Goal: Communication & Community: Answer question/provide support

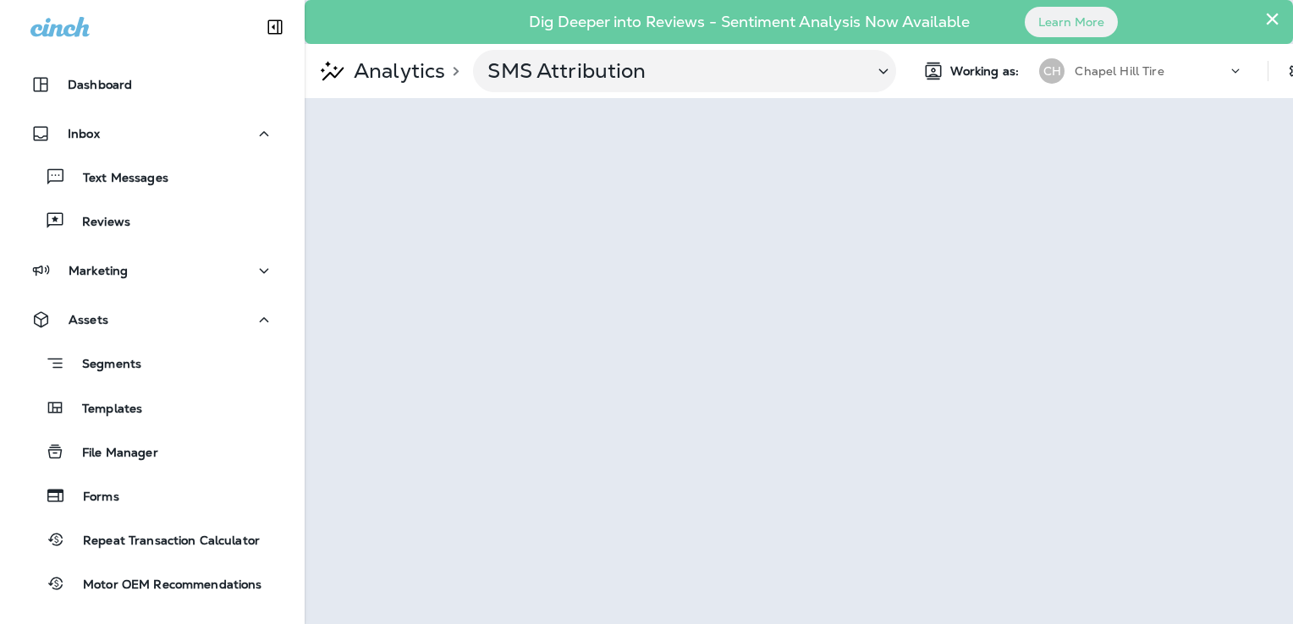
scroll to position [142, 0]
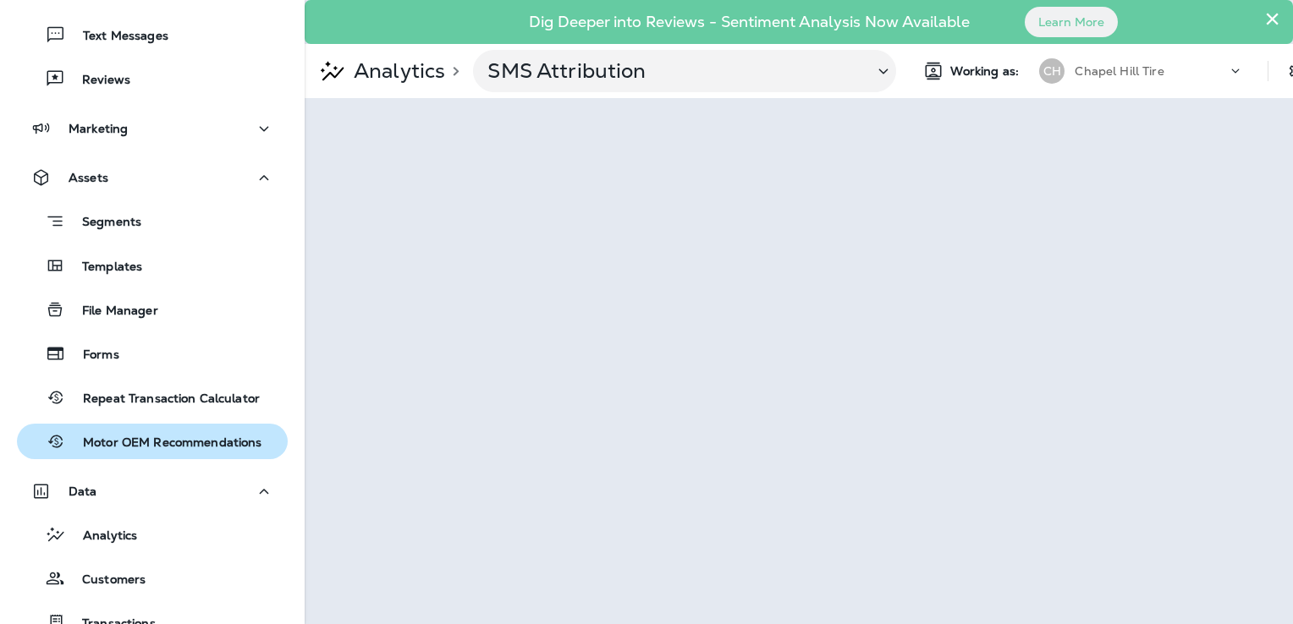
click at [179, 443] on p "Motor OEM Recommendations" at bounding box center [164, 444] width 196 height 16
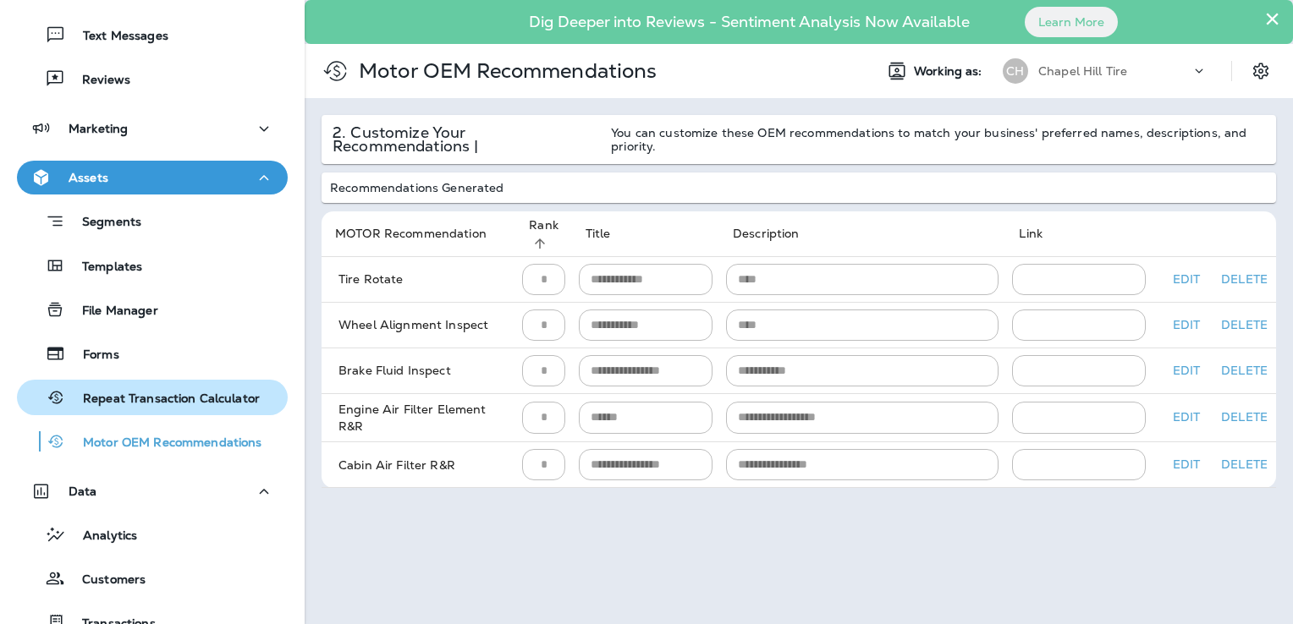
click at [156, 406] on p "Repeat Transaction Calculator" at bounding box center [163, 400] width 194 height 16
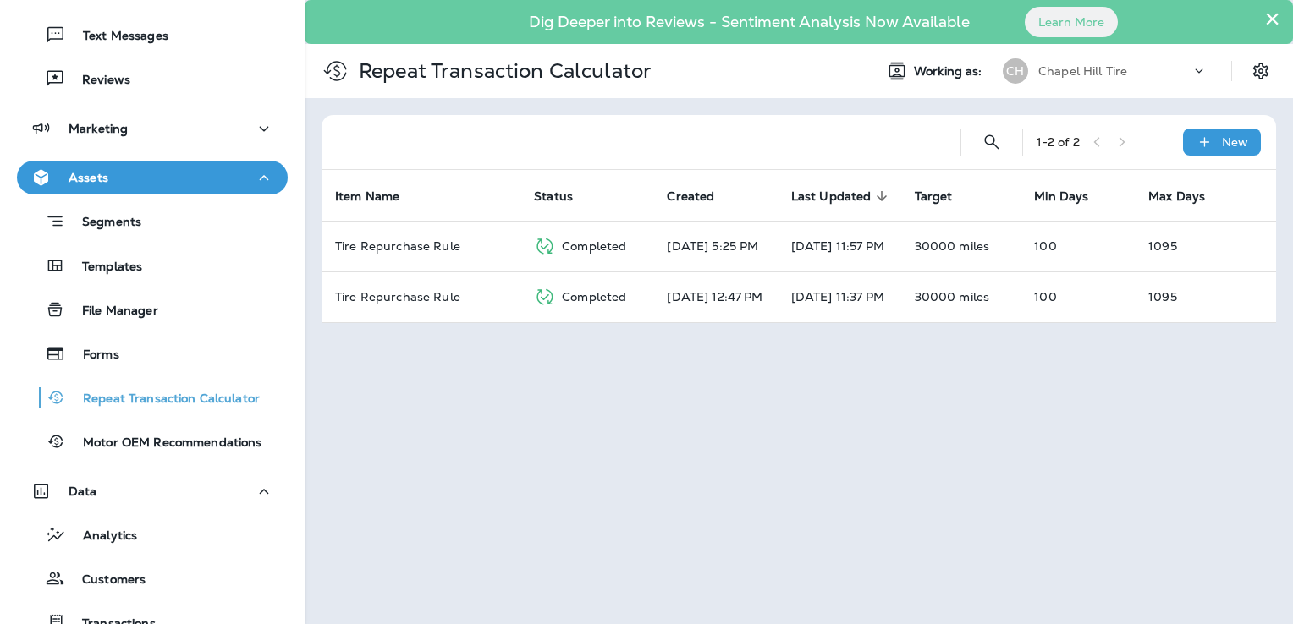
click at [440, 544] on div "× Dig Deeper into Reviews - Sentiment Analysis Now Available Learn More Repeat …" at bounding box center [799, 312] width 988 height 624
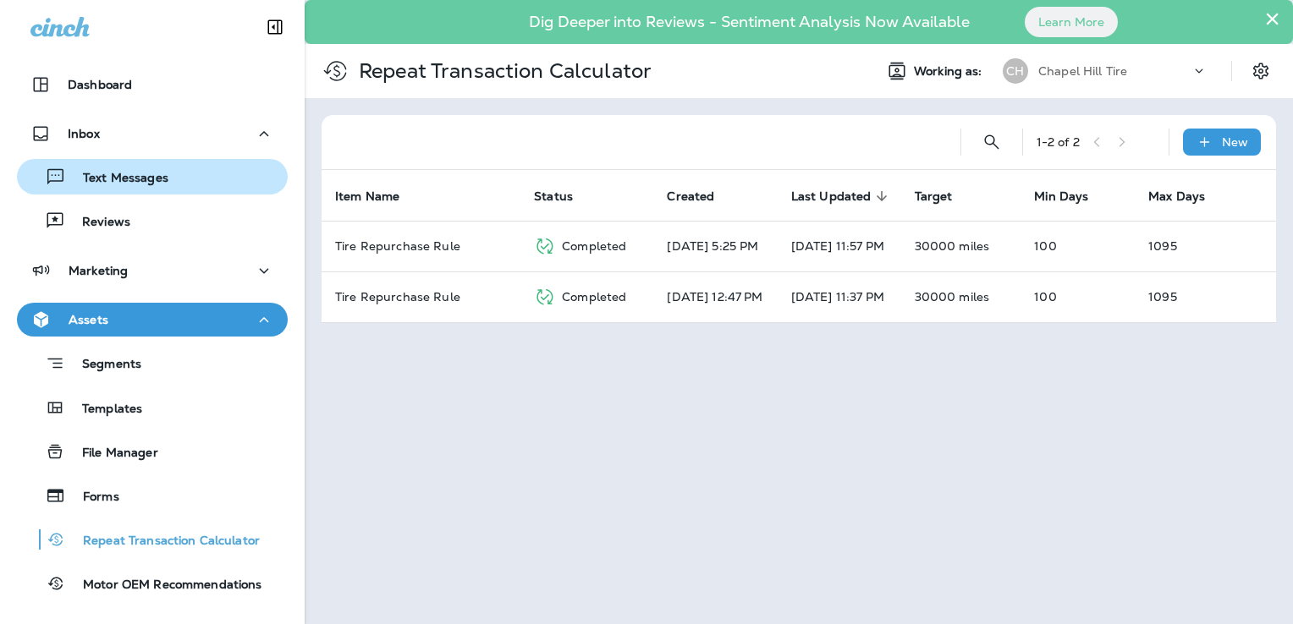
click at [102, 180] on p "Text Messages" at bounding box center [117, 179] width 102 height 16
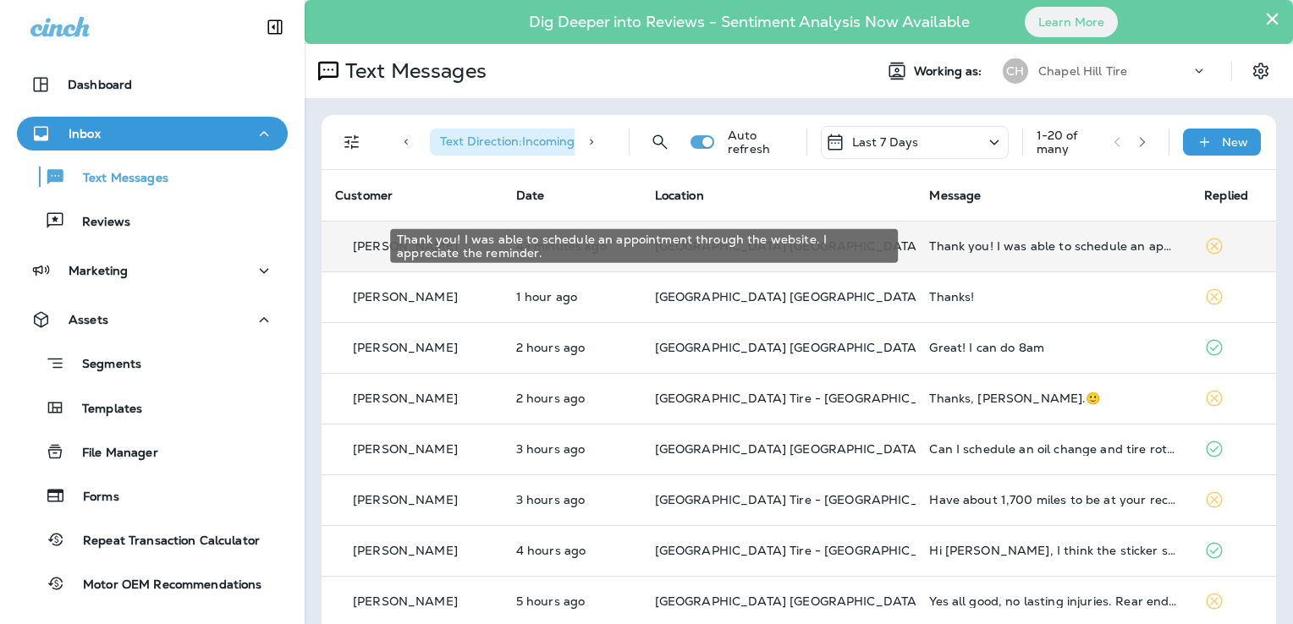
click at [1107, 245] on div "Thank you! I was able to schedule an appointment through the website. I appreci…" at bounding box center [1053, 246] width 248 height 14
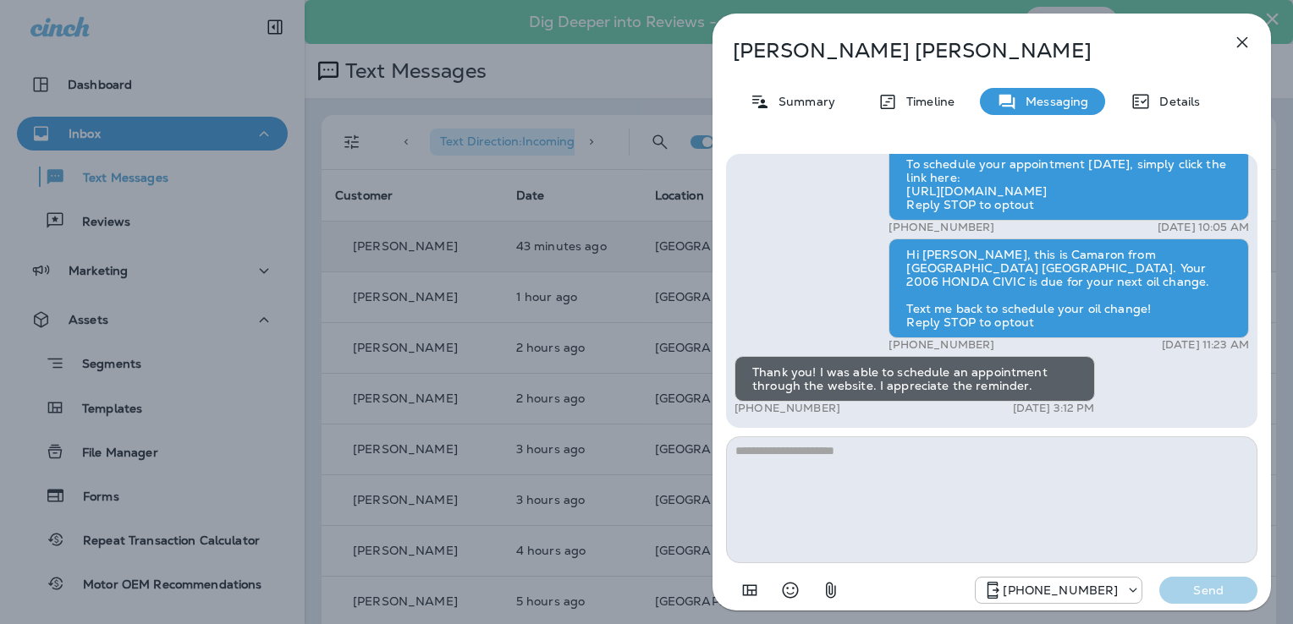
click at [1239, 46] on icon "button" at bounding box center [1242, 42] width 20 height 20
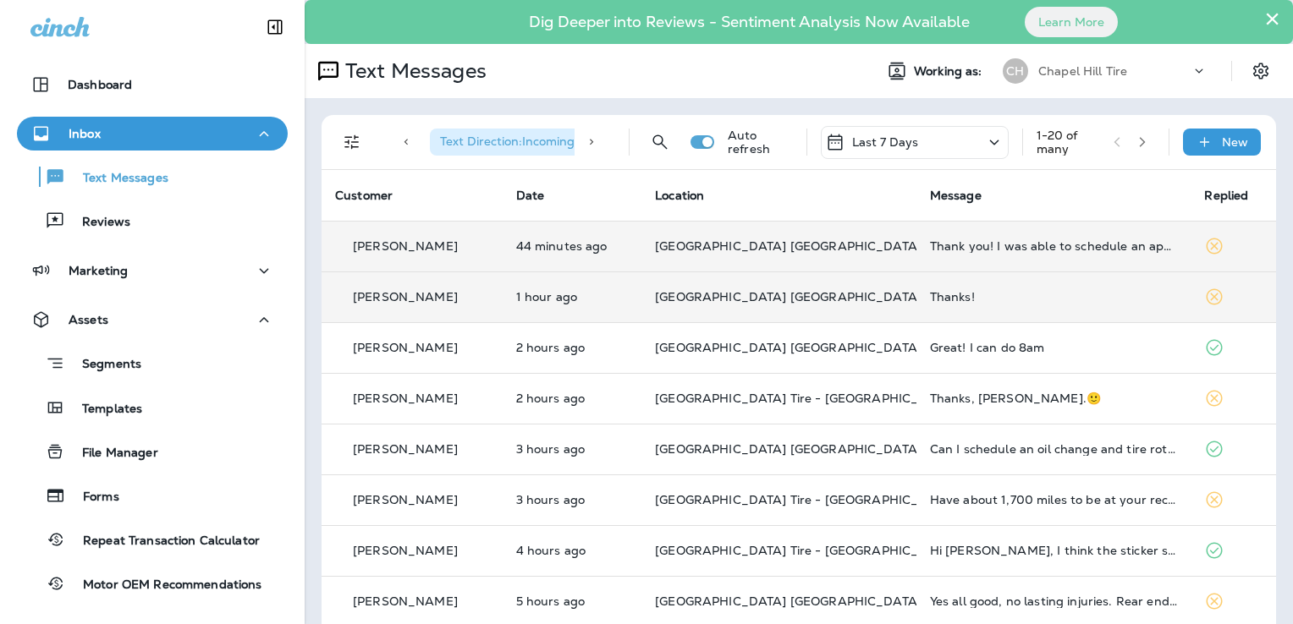
click at [950, 290] on div "Thanks!" at bounding box center [1054, 297] width 248 height 14
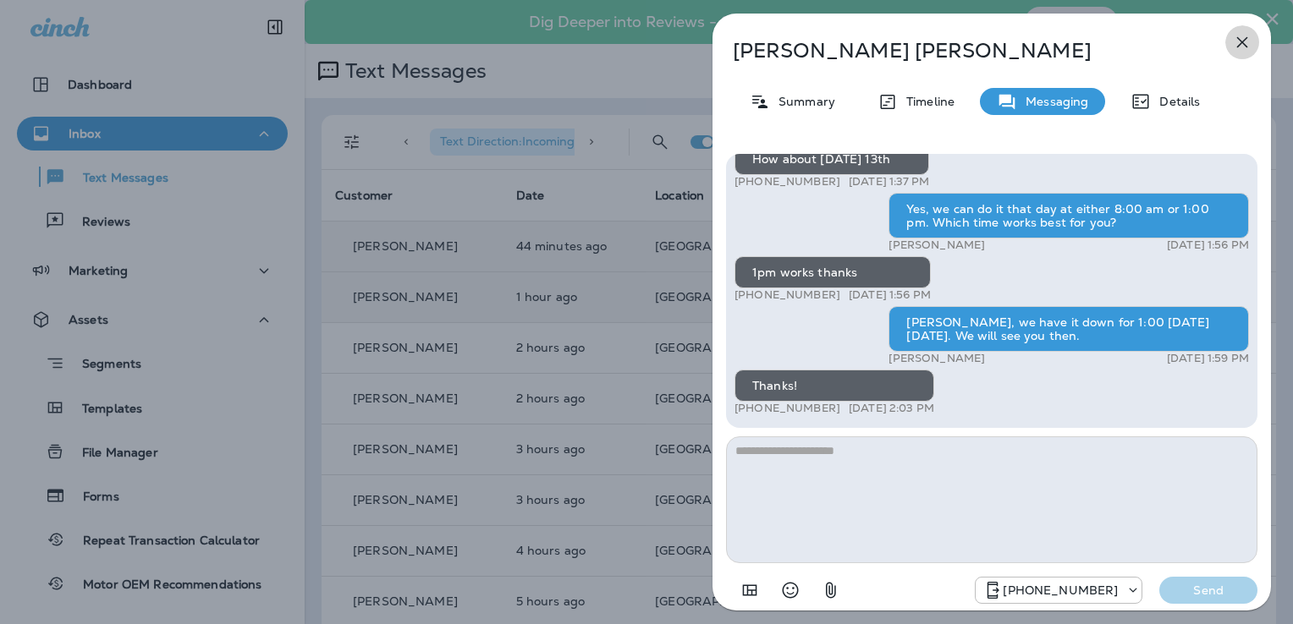
click at [1246, 42] on icon "button" at bounding box center [1242, 42] width 20 height 20
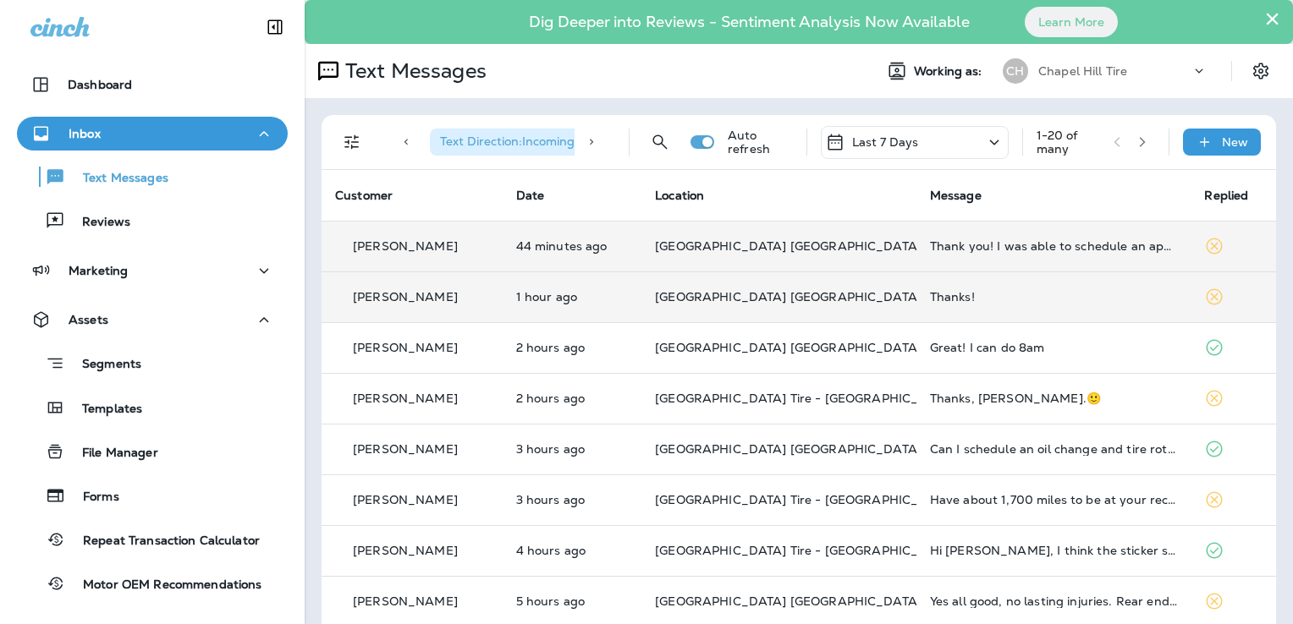
click at [1051, 253] on td "Thank you! I was able to schedule an appointment through the website. I appreci…" at bounding box center [1053, 246] width 275 height 51
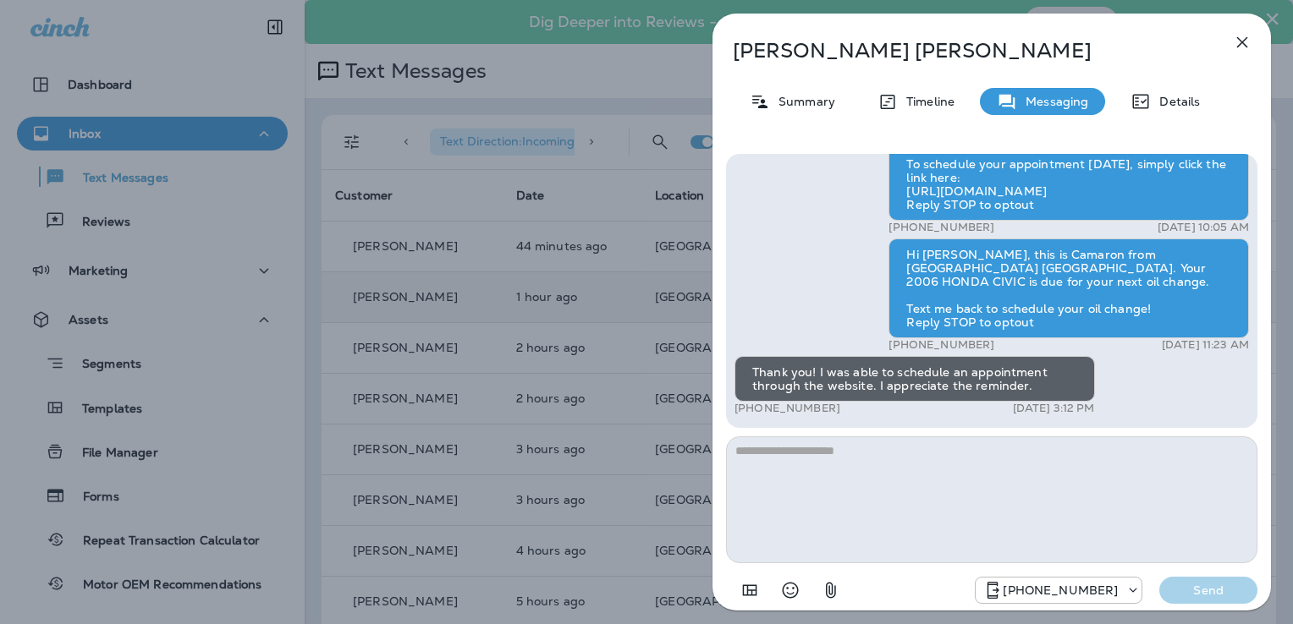
click at [1237, 76] on div "[PERSON_NAME] Summary Timeline Messaging Details Hi [PERSON_NAME]! Thank you fo…" at bounding box center [991, 318] width 558 height 608
click at [1246, 44] on icon "button" at bounding box center [1242, 42] width 20 height 20
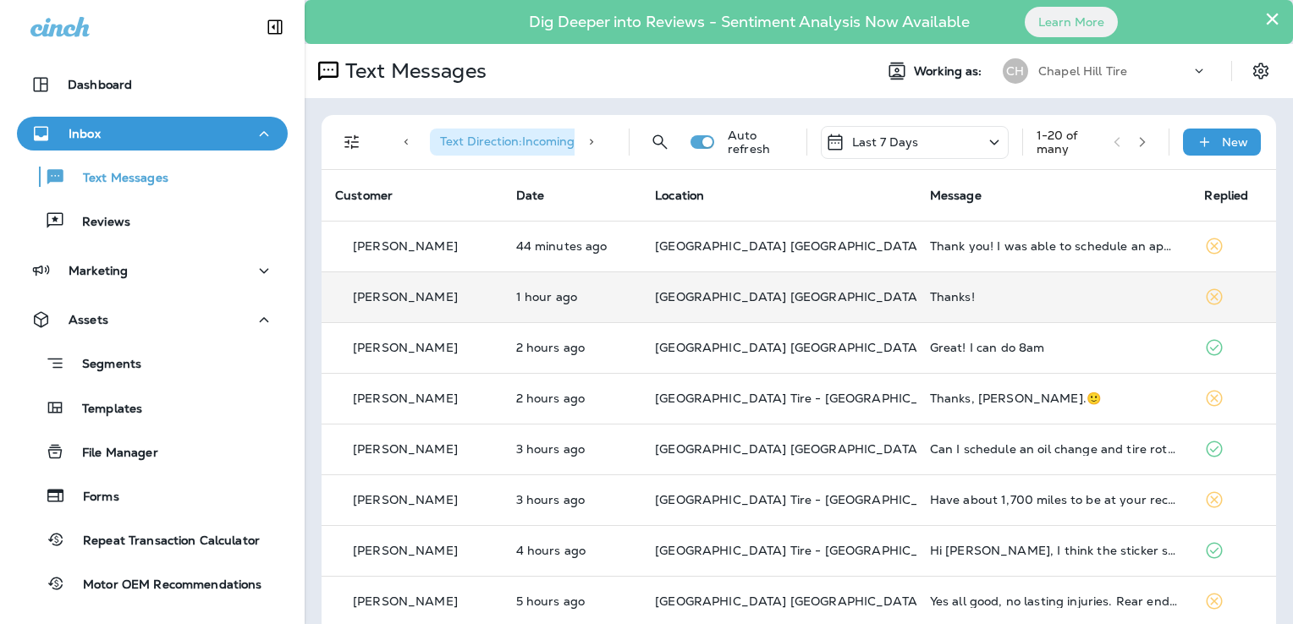
click at [945, 305] on td "Thanks!" at bounding box center [1053, 297] width 275 height 51
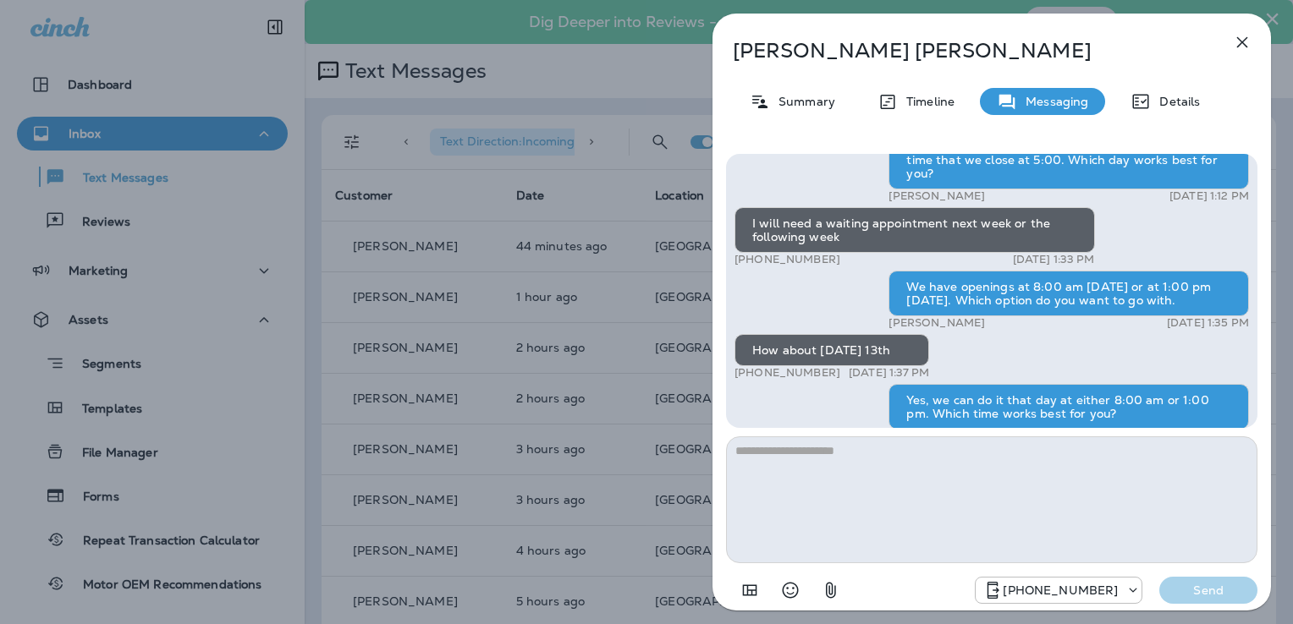
scroll to position [-254, 0]
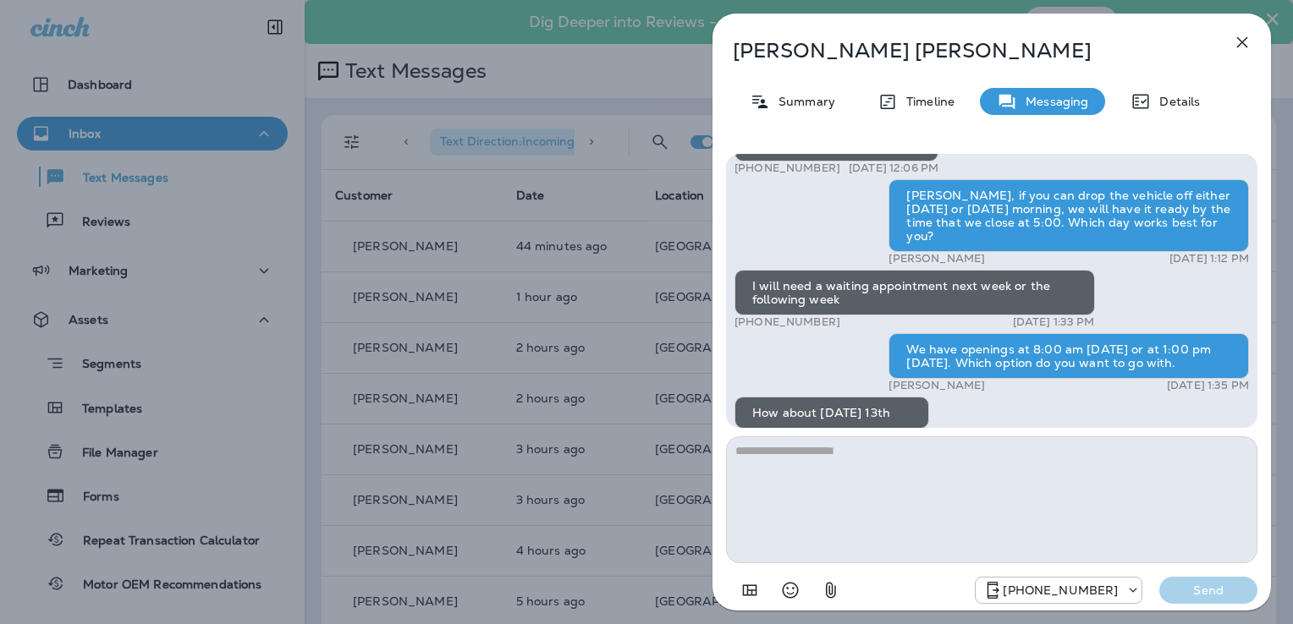
click at [1241, 49] on icon "button" at bounding box center [1242, 42] width 20 height 20
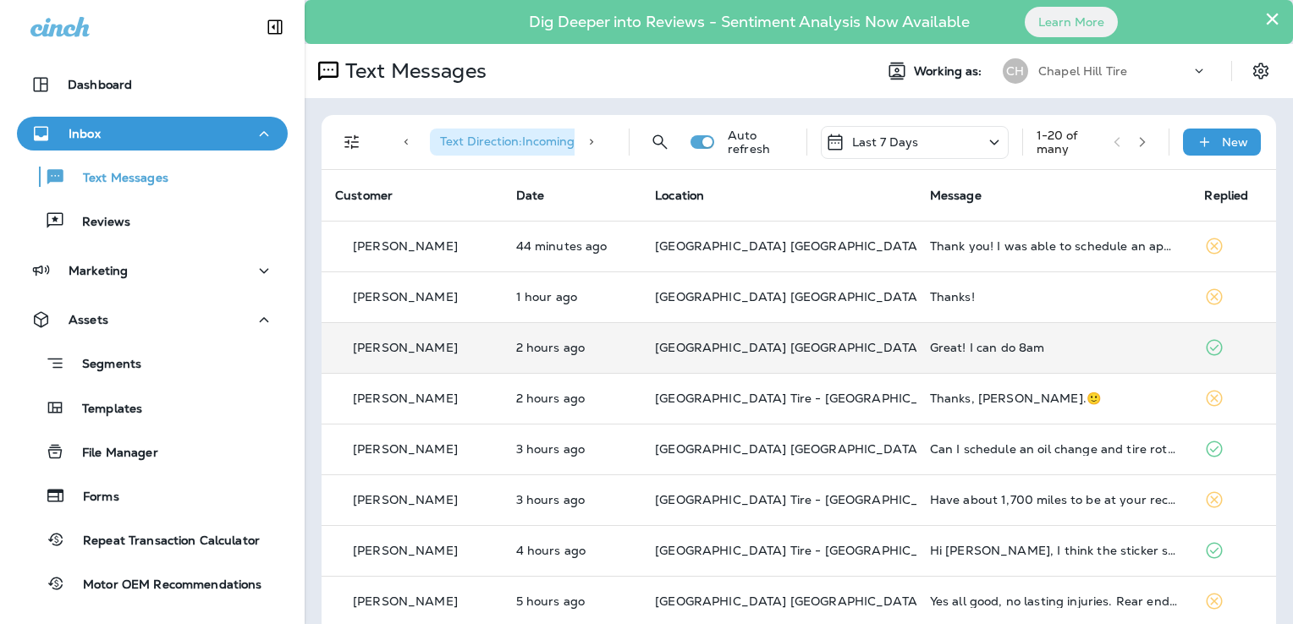
click at [943, 341] on div "Great! I can do 8am" at bounding box center [1054, 348] width 248 height 14
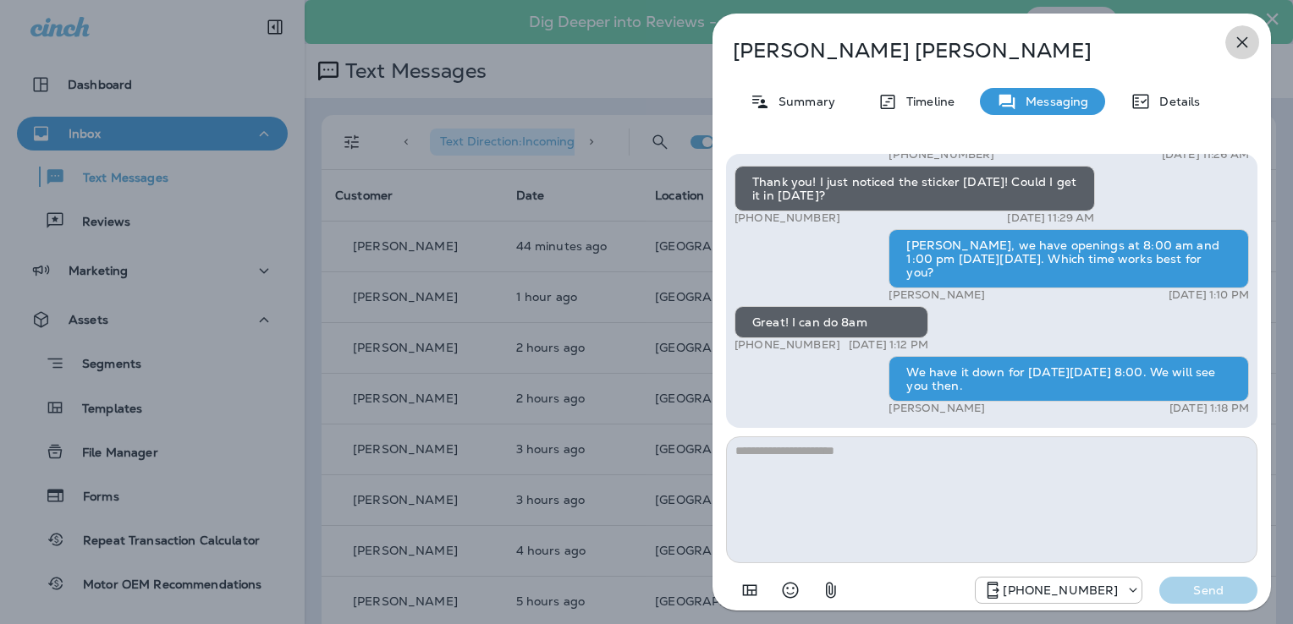
click at [1237, 40] on icon "button" at bounding box center [1242, 42] width 20 height 20
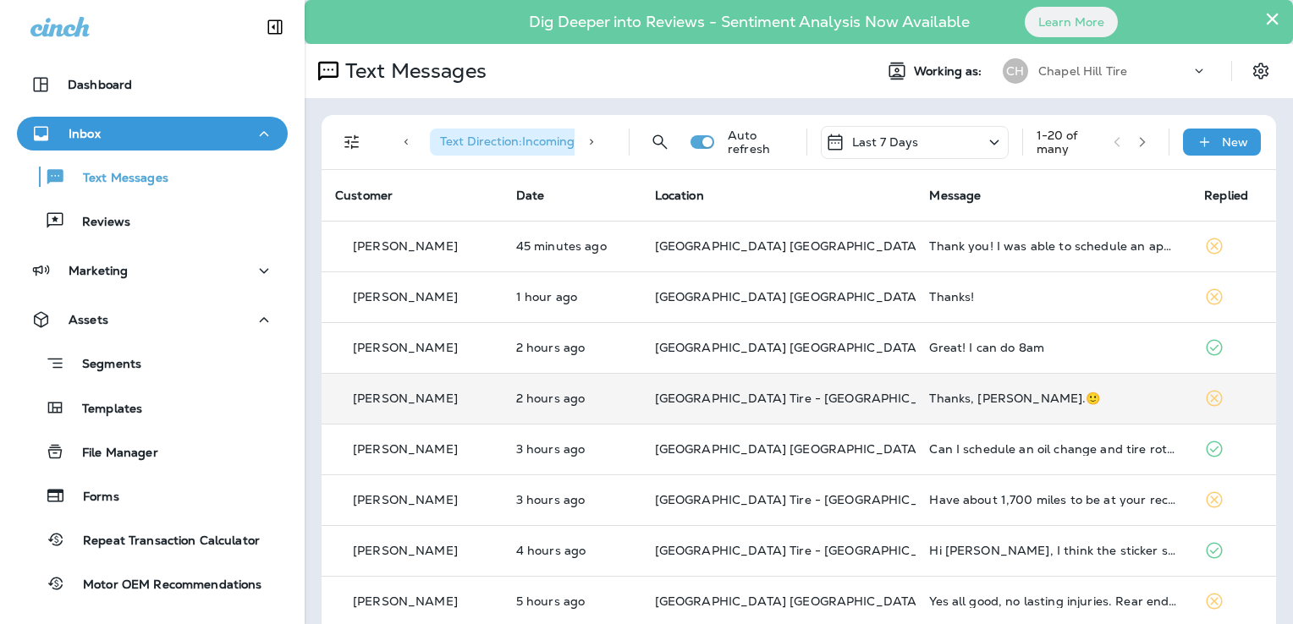
click at [954, 396] on div "Thanks, [PERSON_NAME].🙂" at bounding box center [1053, 399] width 248 height 14
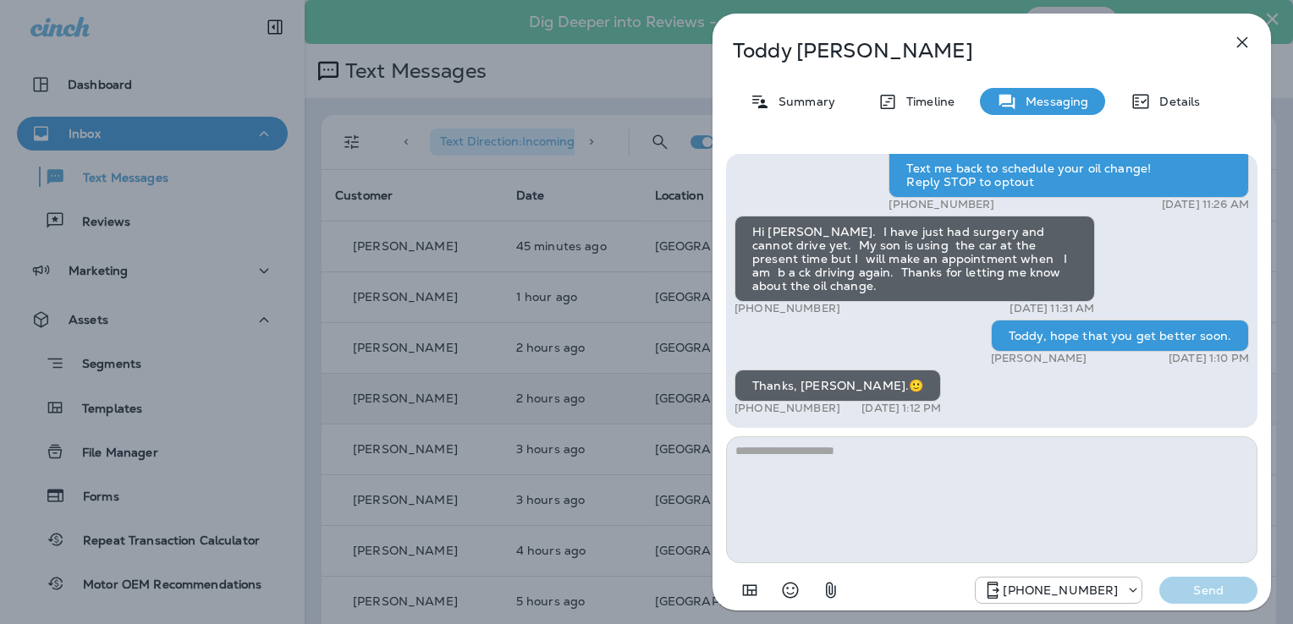
click at [1240, 47] on icon "button" at bounding box center [1242, 42] width 20 height 20
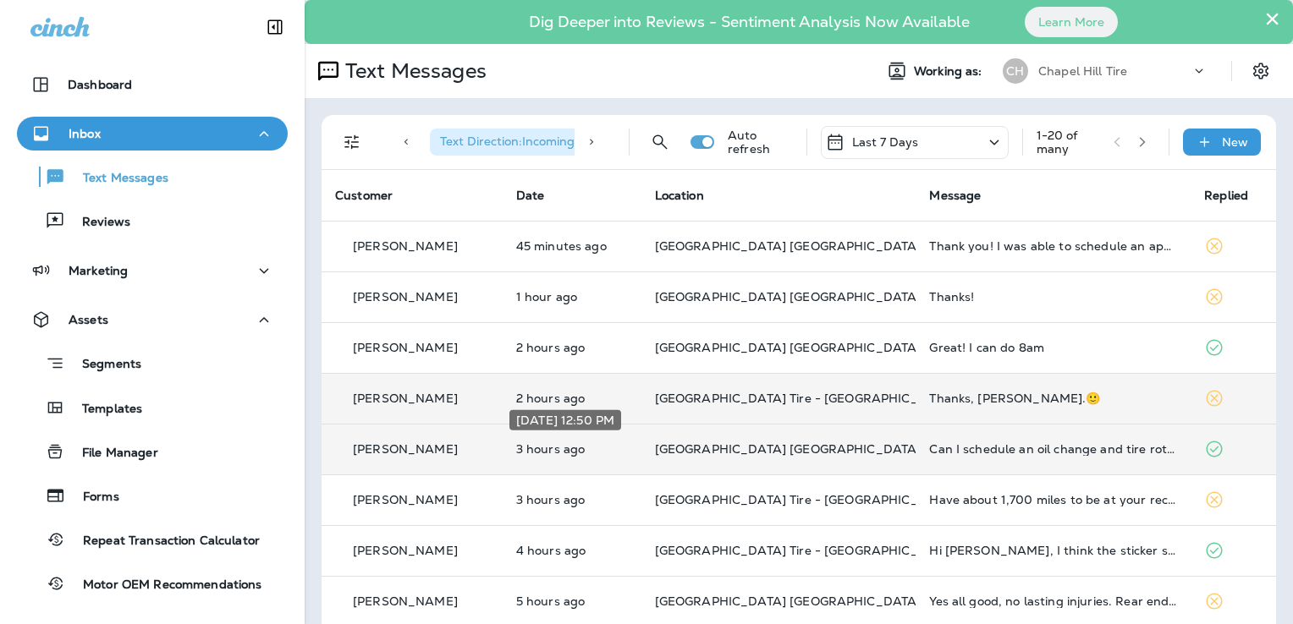
click at [570, 446] on p "3 hours ago" at bounding box center [572, 450] width 112 height 14
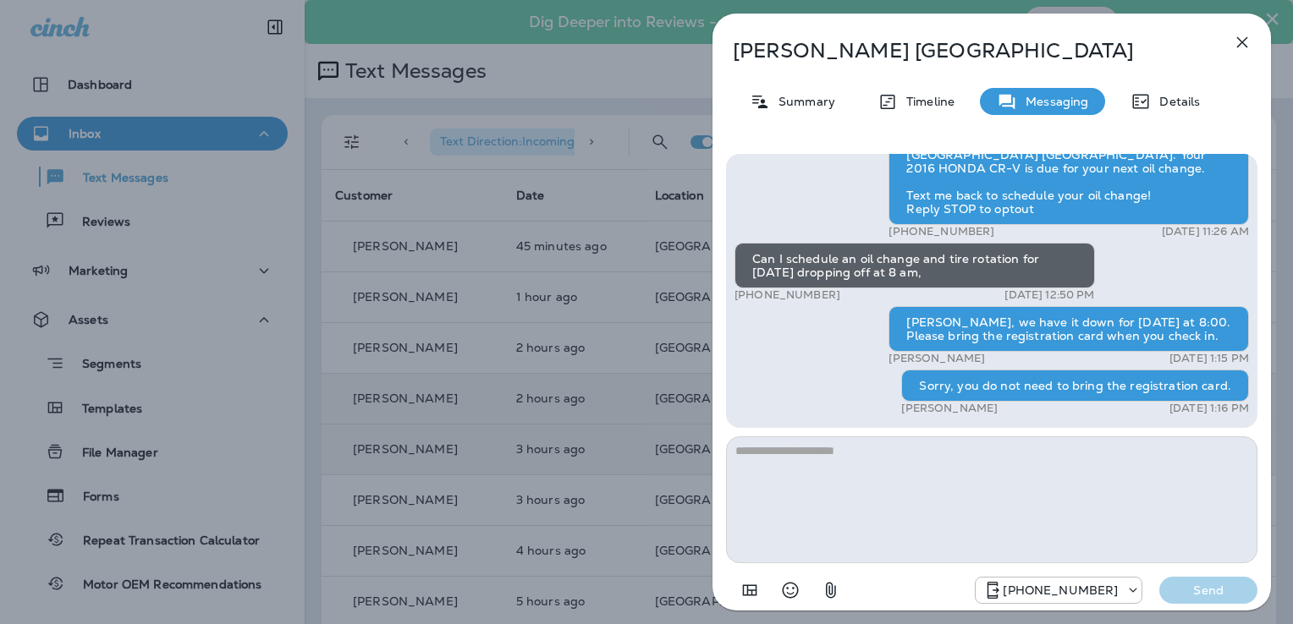
click at [1239, 36] on icon "button" at bounding box center [1242, 42] width 20 height 20
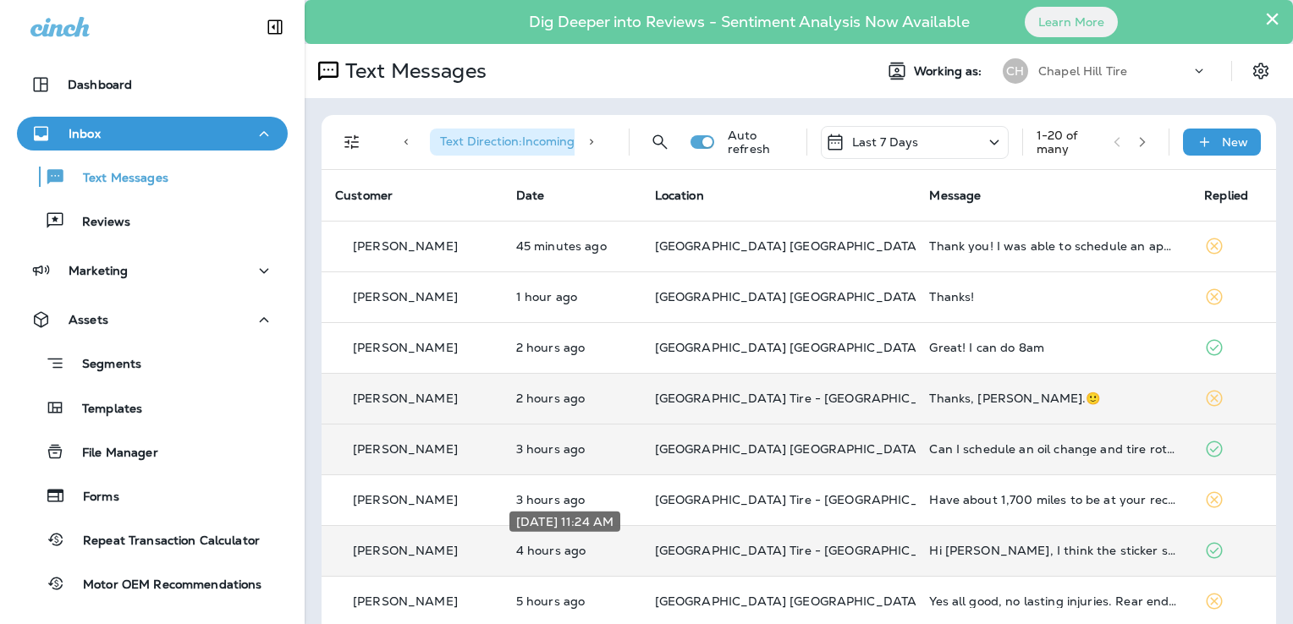
click at [588, 549] on p "4 hours ago" at bounding box center [572, 551] width 112 height 14
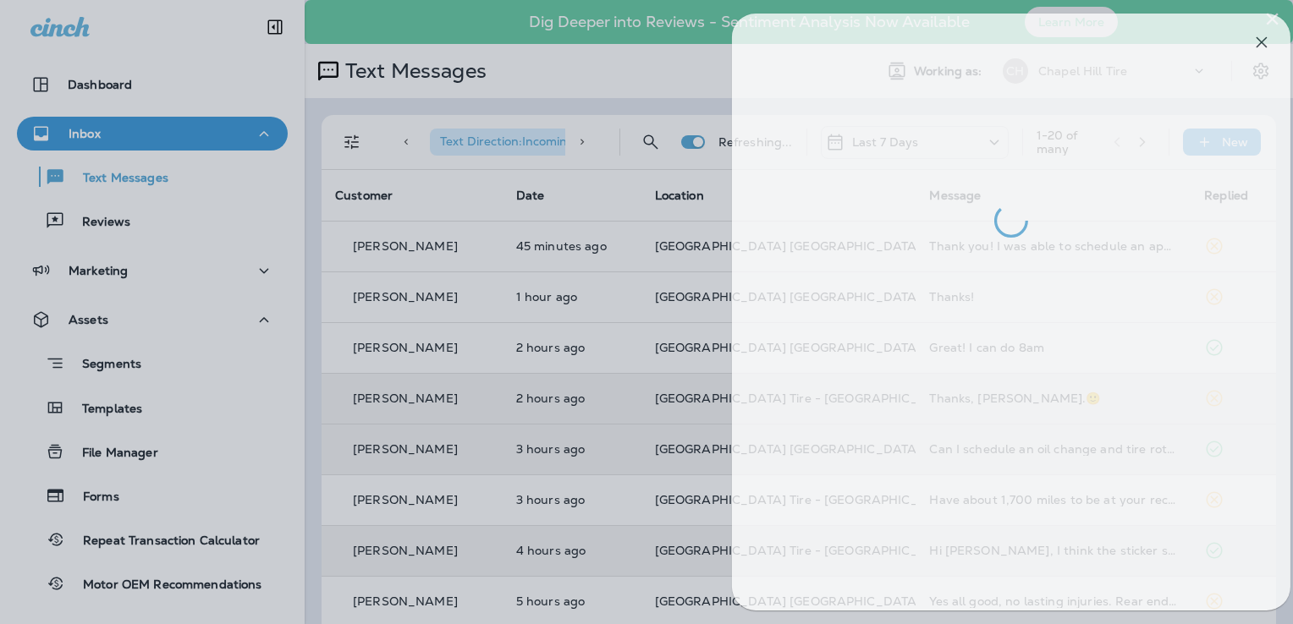
click at [779, 543] on div at bounding box center [1011, 312] width 558 height 597
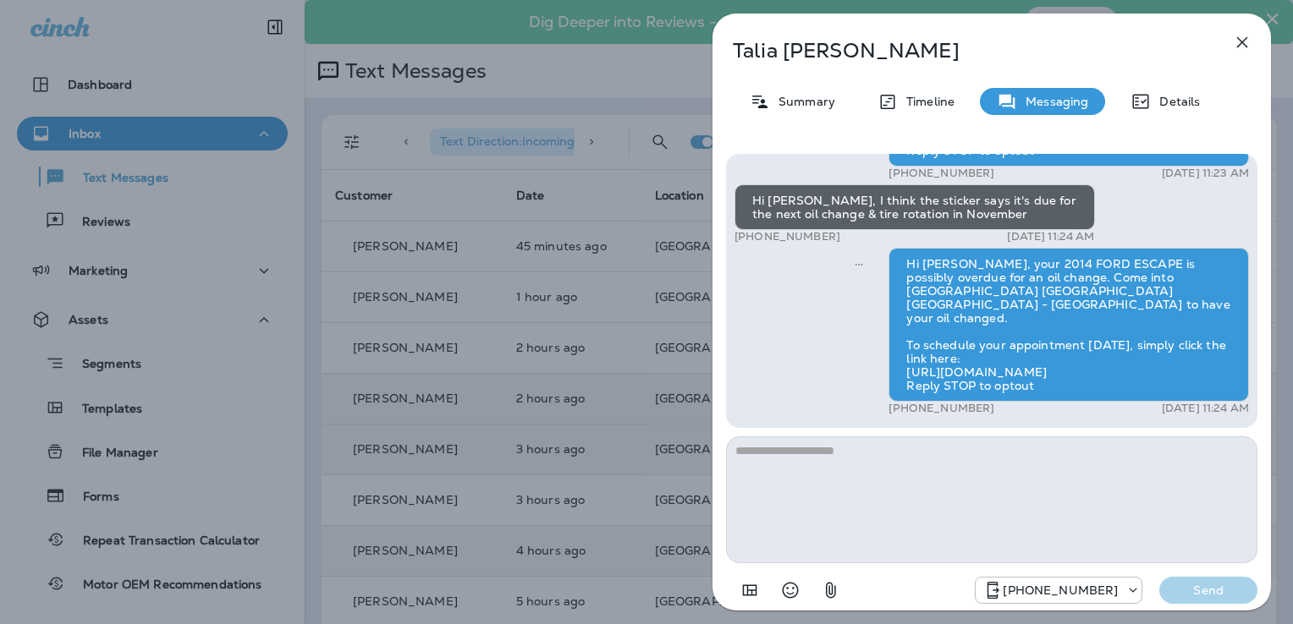
click at [1240, 39] on icon "button" at bounding box center [1242, 42] width 20 height 20
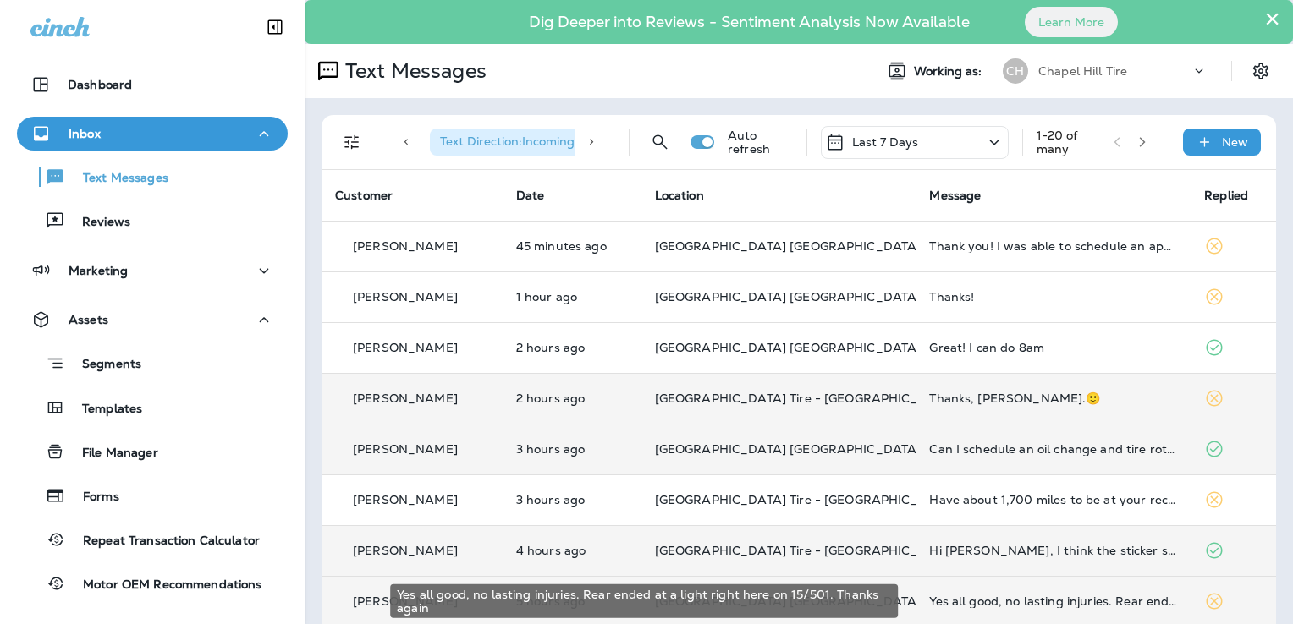
click at [991, 597] on div "Yes all good, no lasting injuries. Rear ended at a light right here on 15/501. …" at bounding box center [1053, 602] width 248 height 14
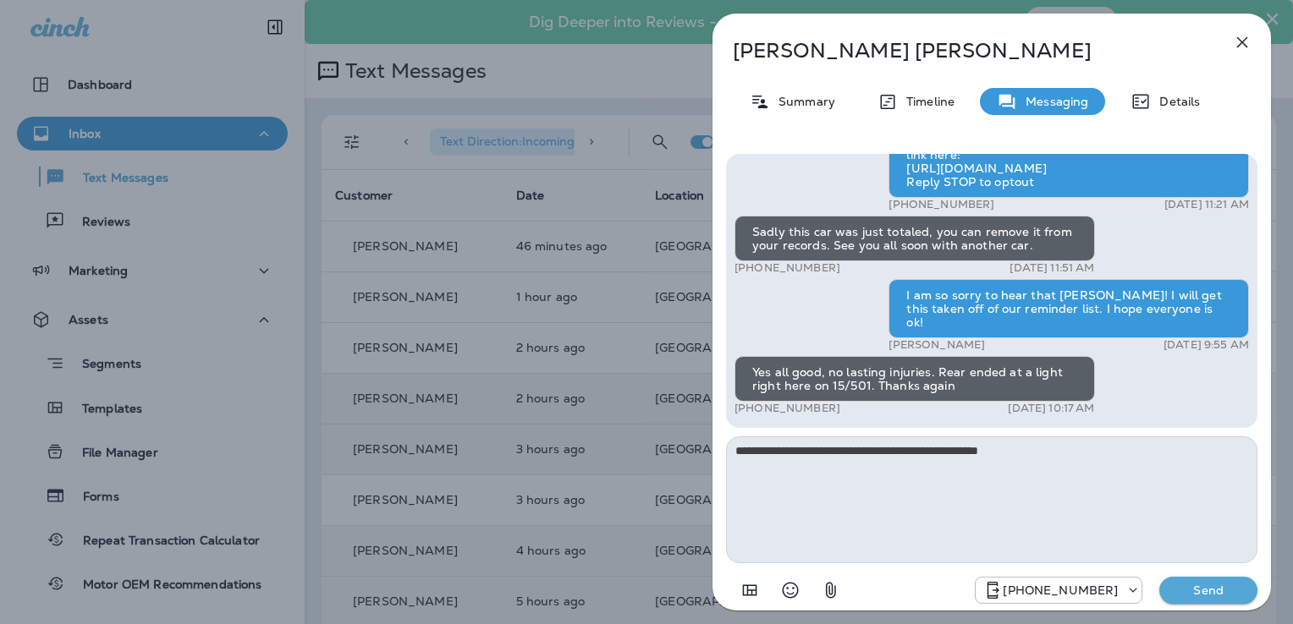
type textarea "**********"
click at [1207, 589] on p "Send" at bounding box center [1208, 590] width 71 height 15
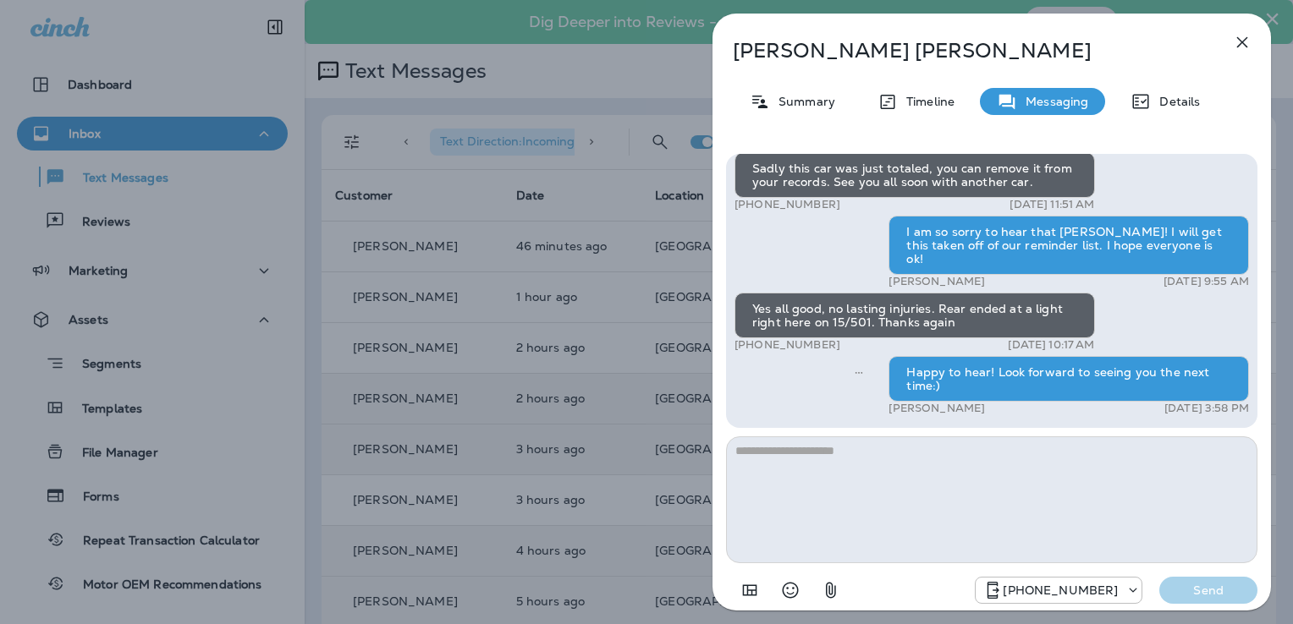
click at [1240, 44] on icon "button" at bounding box center [1242, 42] width 11 height 11
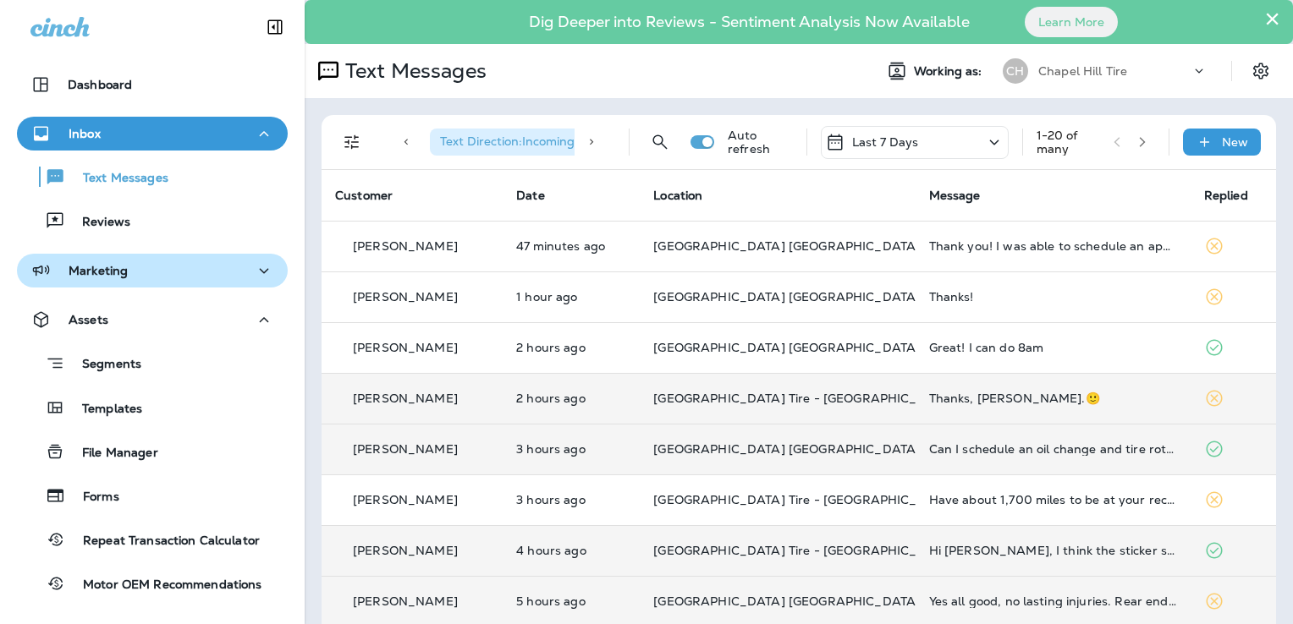
click at [107, 264] on p "Marketing" at bounding box center [98, 271] width 59 height 14
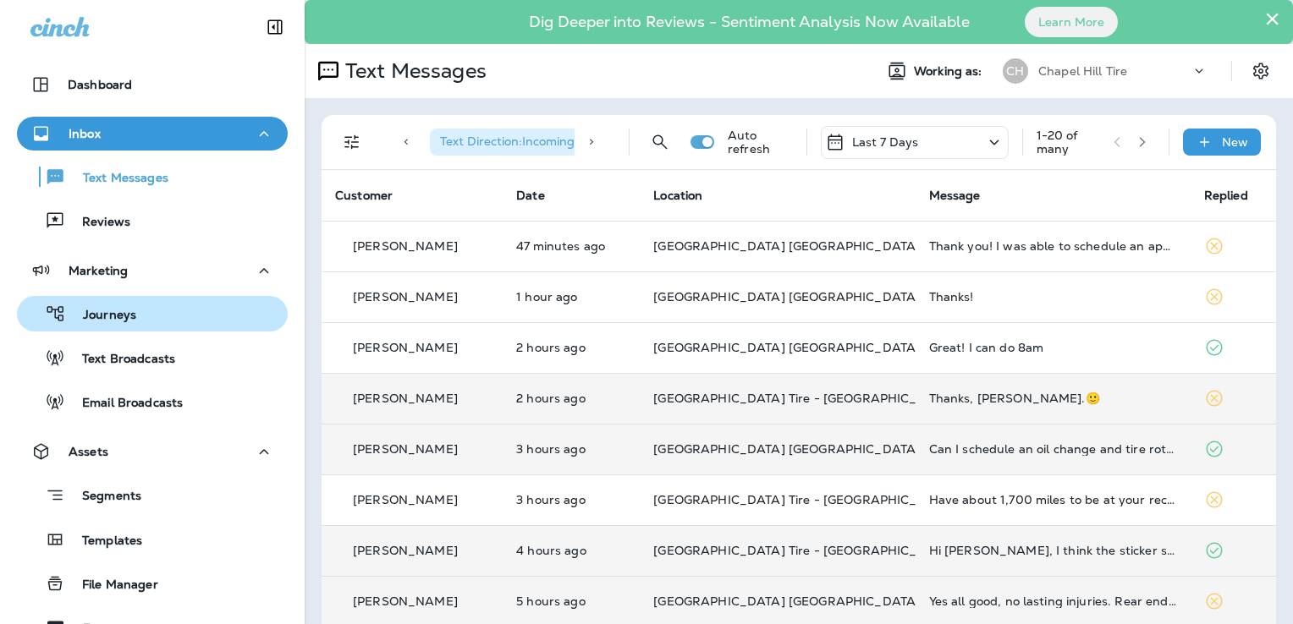
click at [104, 310] on p "Journeys" at bounding box center [101, 316] width 70 height 16
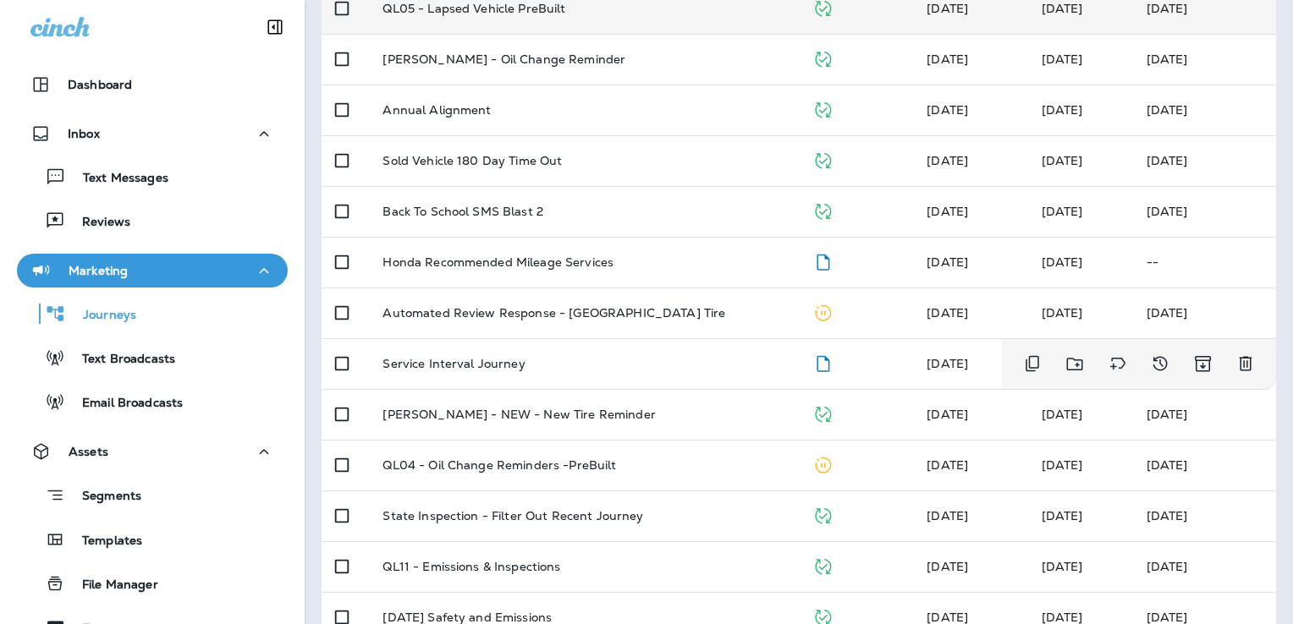
scroll to position [673, 0]
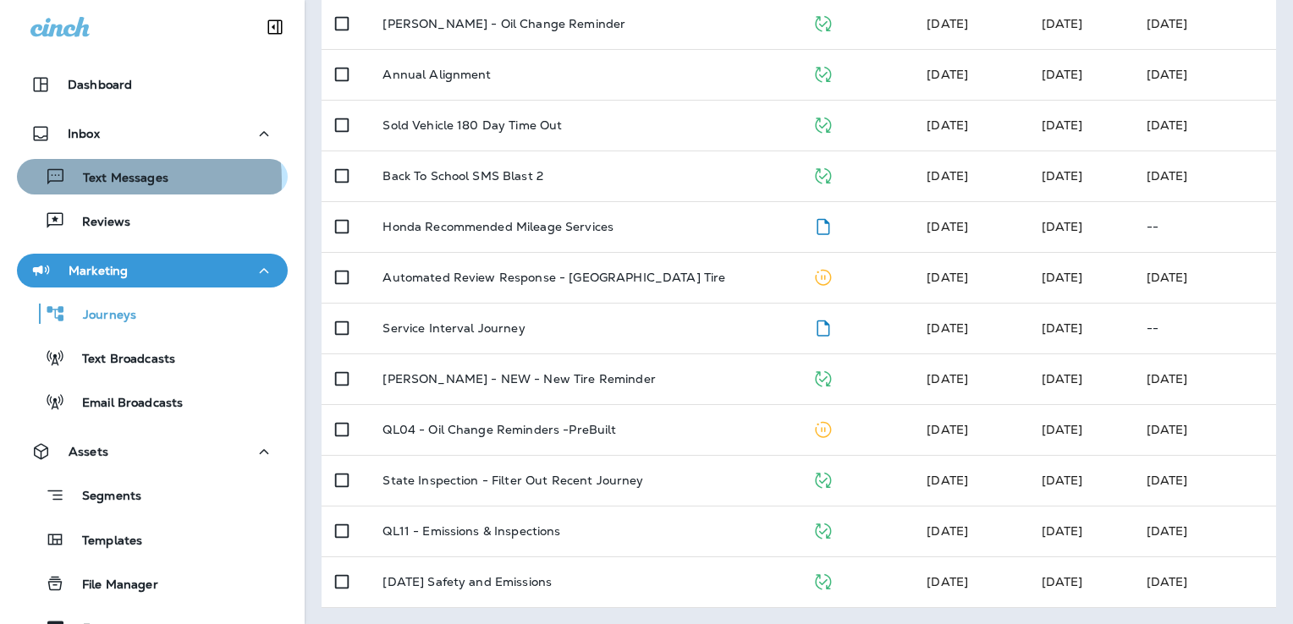
click at [99, 181] on p "Text Messages" at bounding box center [117, 179] width 102 height 16
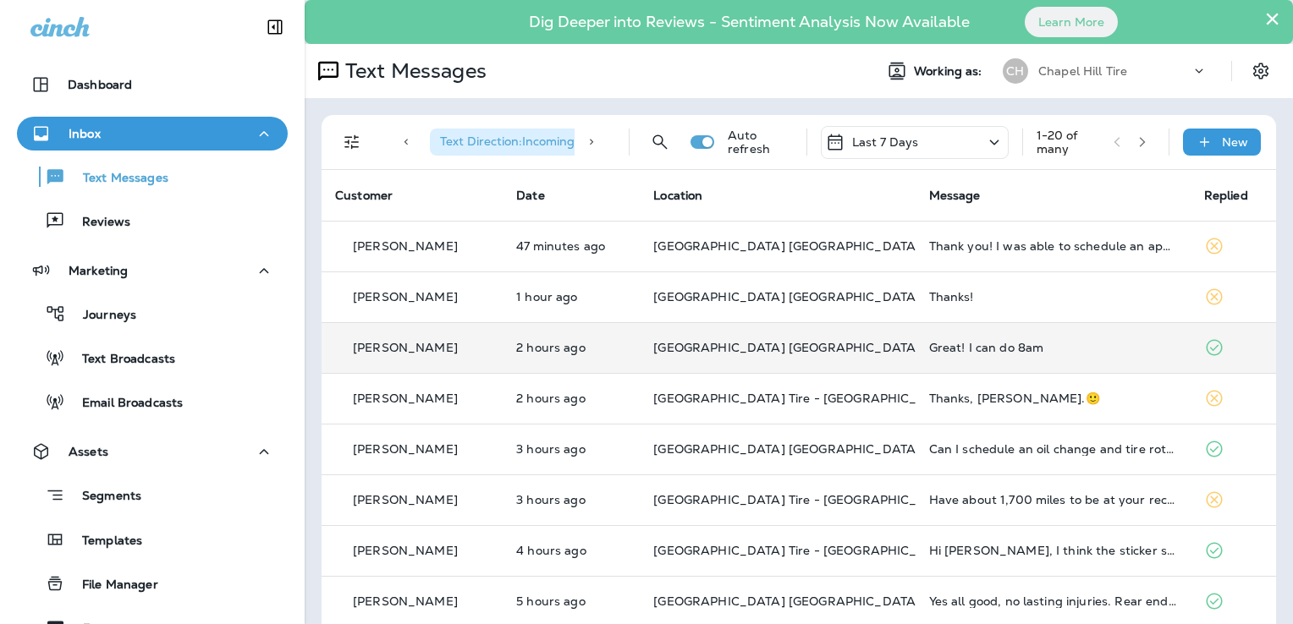
scroll to position [85, 0]
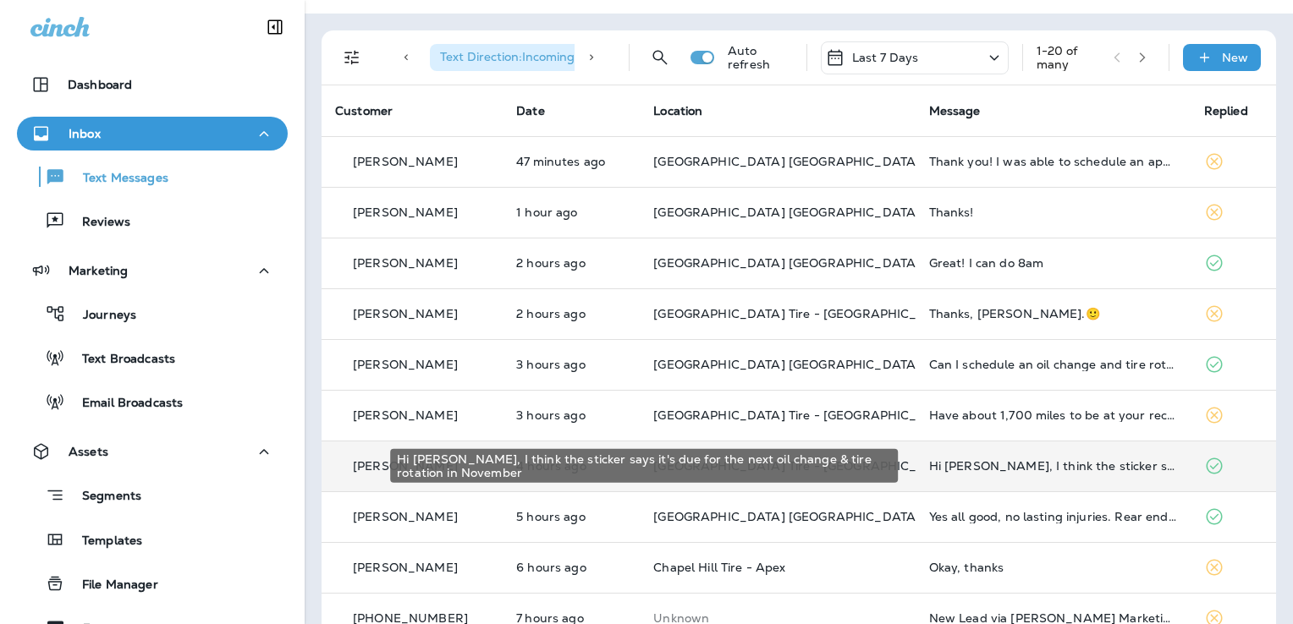
click at [1073, 469] on div "Hi [PERSON_NAME], I think the sticker says it's due for the next oil change & t…" at bounding box center [1053, 466] width 248 height 14
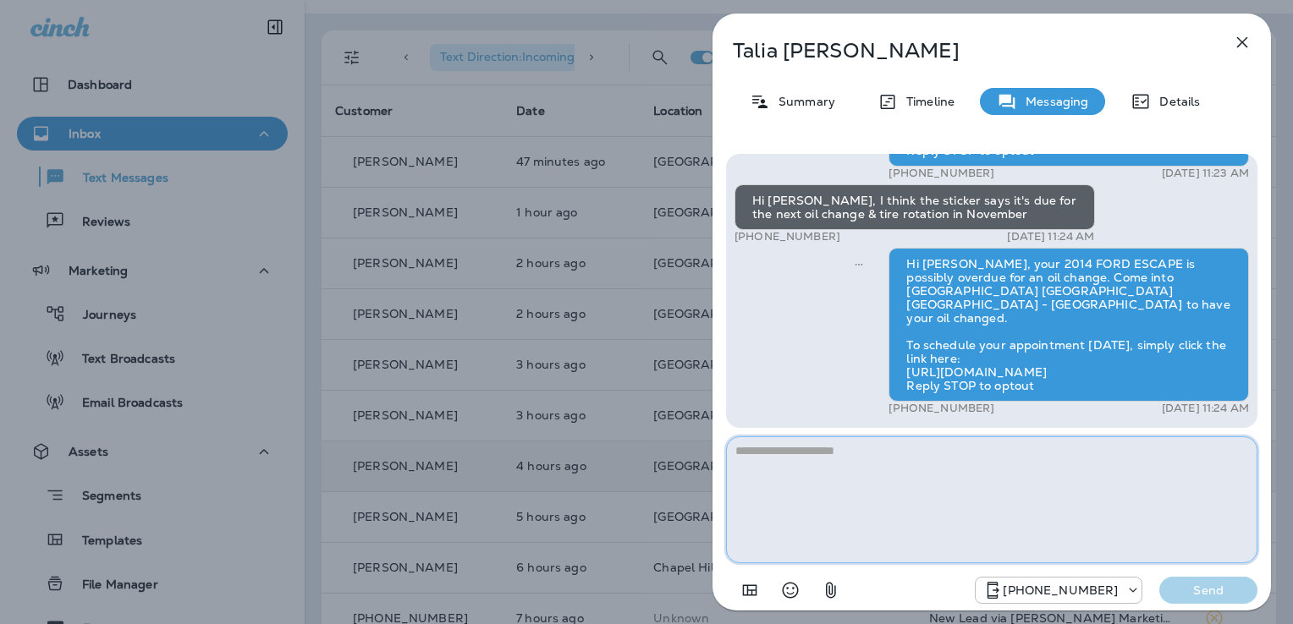
click at [782, 456] on textarea at bounding box center [991, 500] width 531 height 127
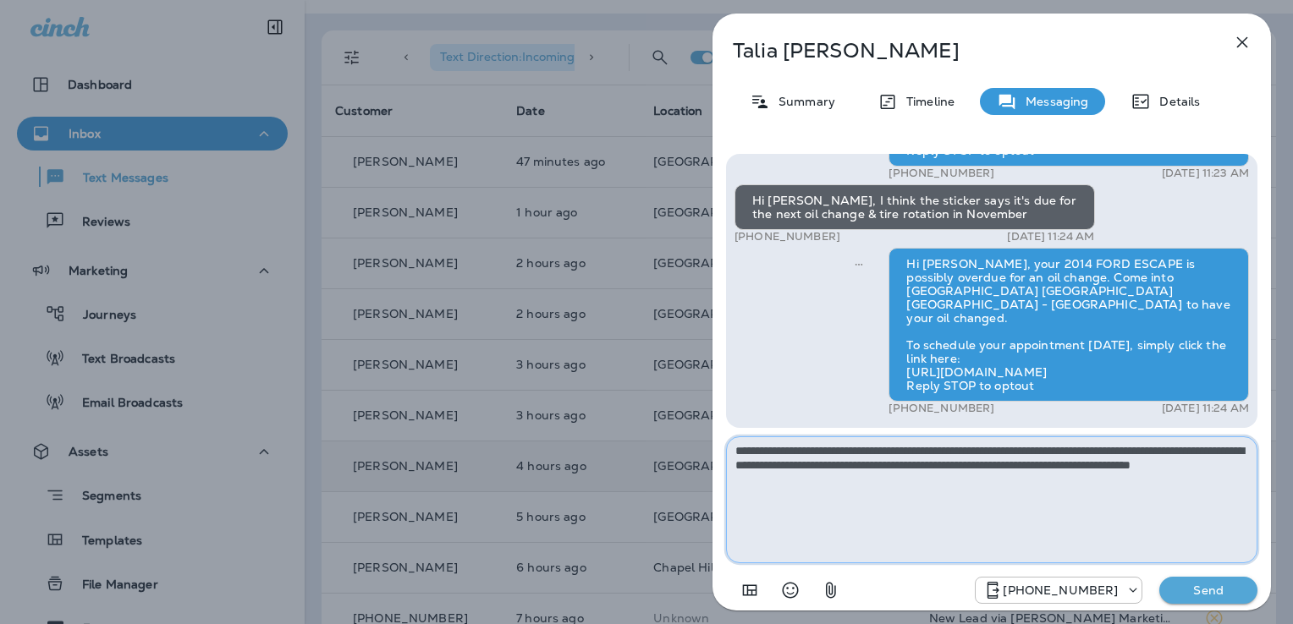
click at [926, 474] on textarea "**********" at bounding box center [991, 500] width 531 height 127
click at [867, 482] on textarea "**********" at bounding box center [991, 500] width 531 height 127
type textarea "**********"
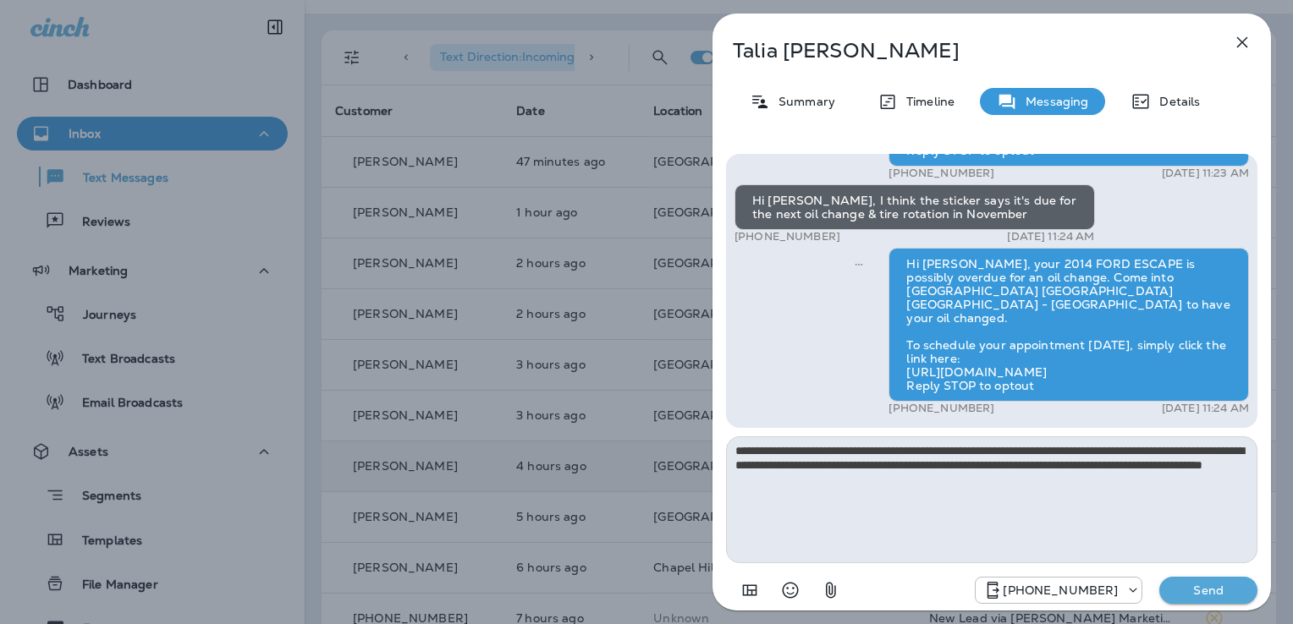
click at [1225, 597] on p "Send" at bounding box center [1208, 590] width 71 height 15
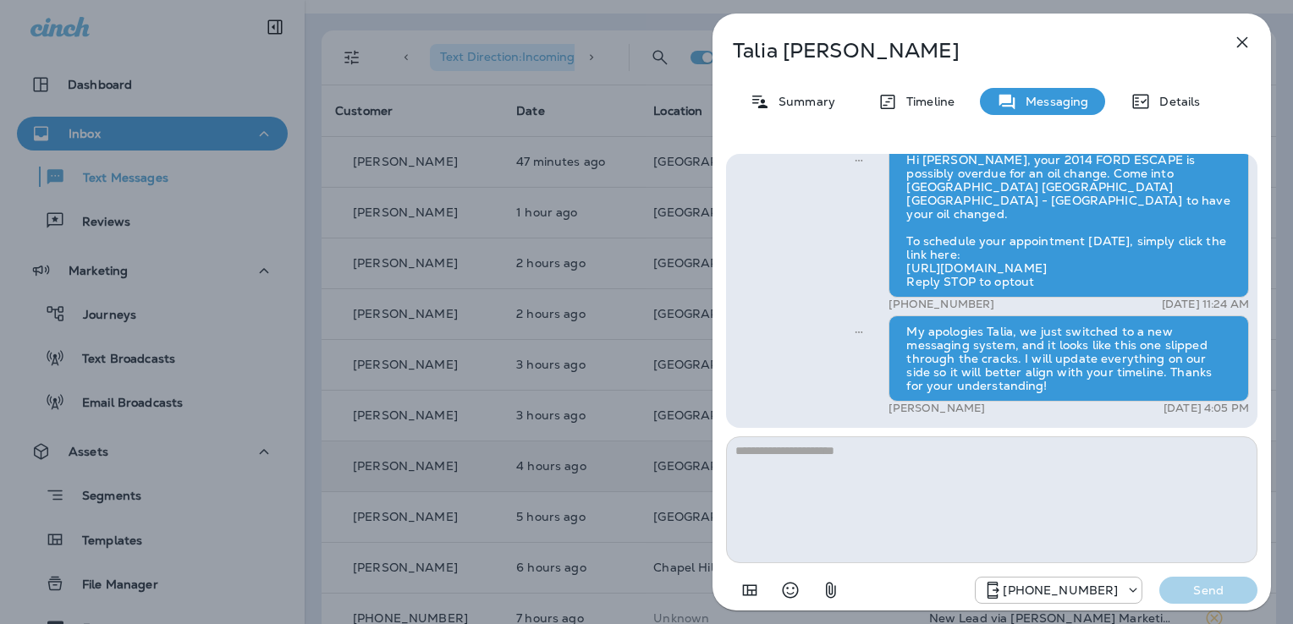
click at [1237, 42] on icon "button" at bounding box center [1242, 42] width 20 height 20
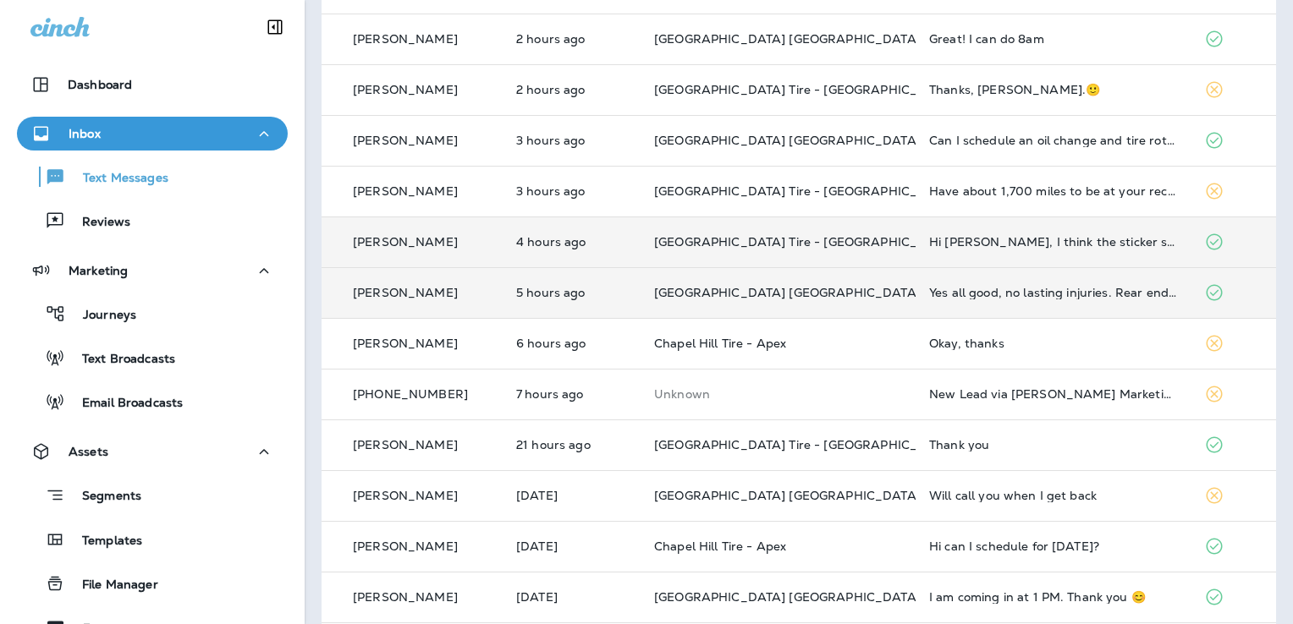
scroll to position [338, 0]
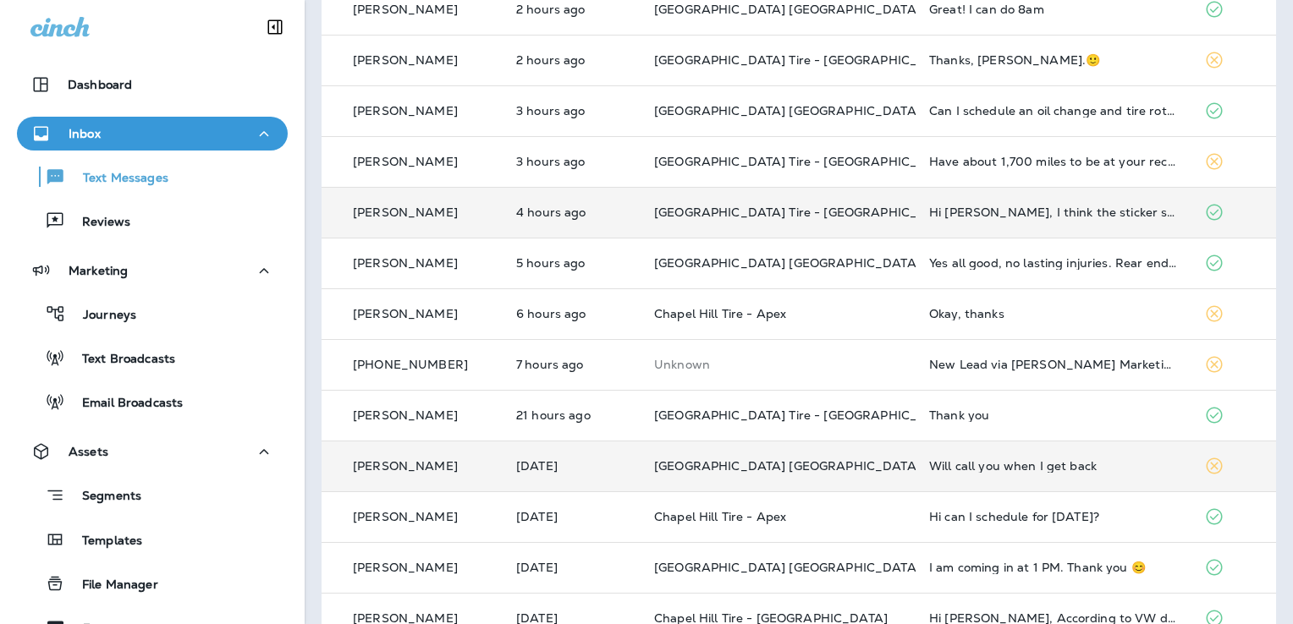
click at [1003, 462] on div "Will call you when I get back" at bounding box center [1053, 466] width 248 height 14
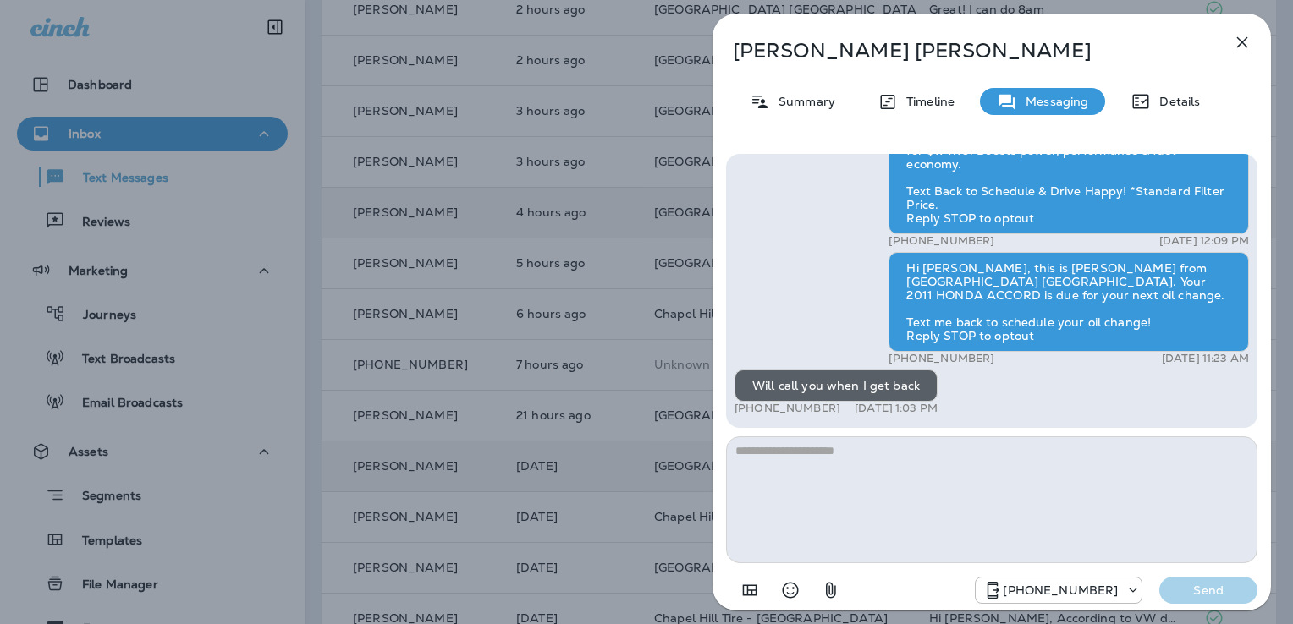
click at [1234, 45] on icon "button" at bounding box center [1242, 42] width 20 height 20
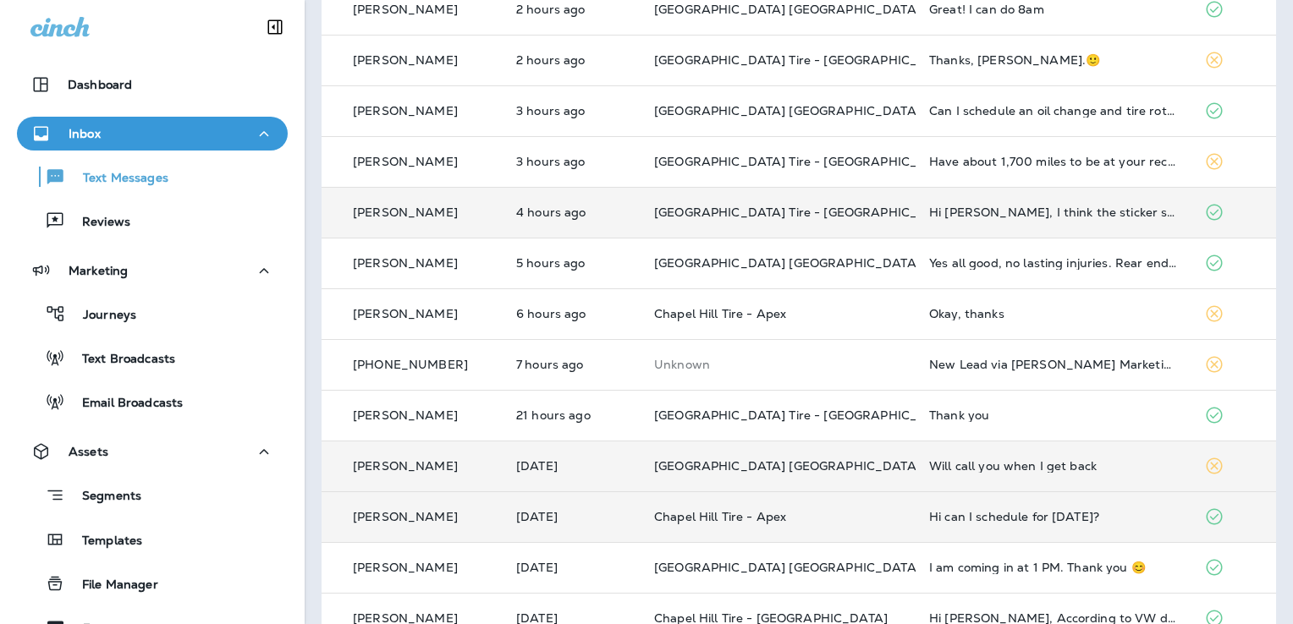
click at [916, 515] on td "Hi can I schedule for [DATE]?" at bounding box center [1053, 517] width 275 height 51
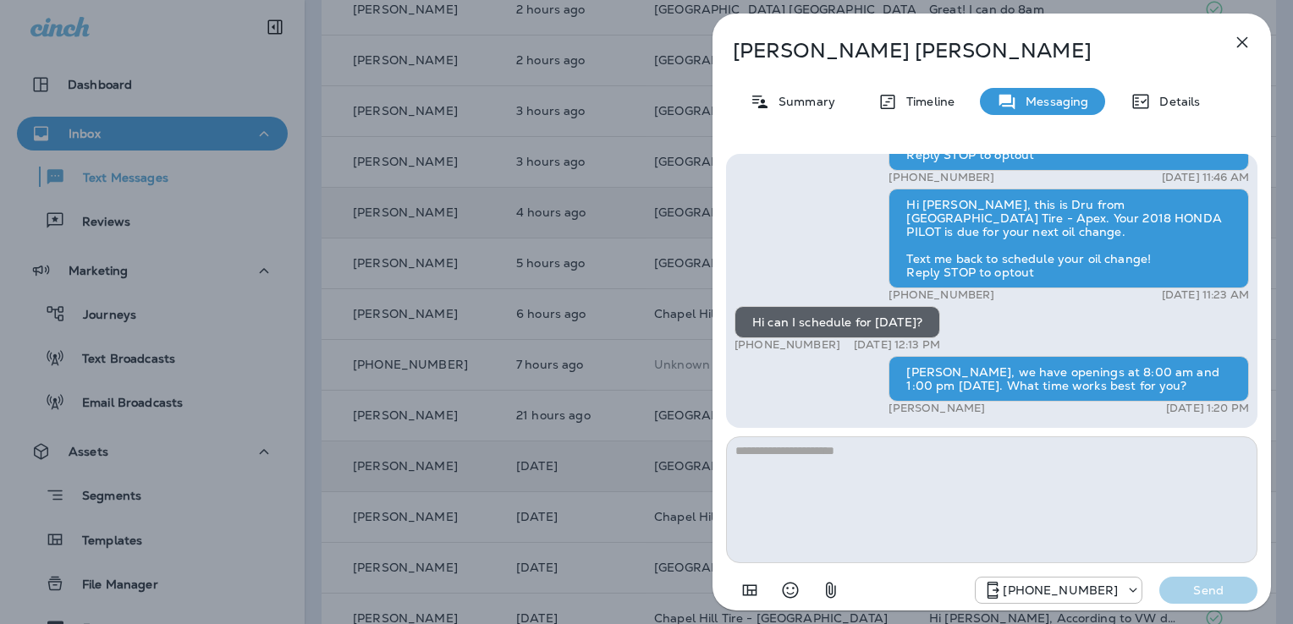
click at [1235, 44] on icon "button" at bounding box center [1242, 42] width 20 height 20
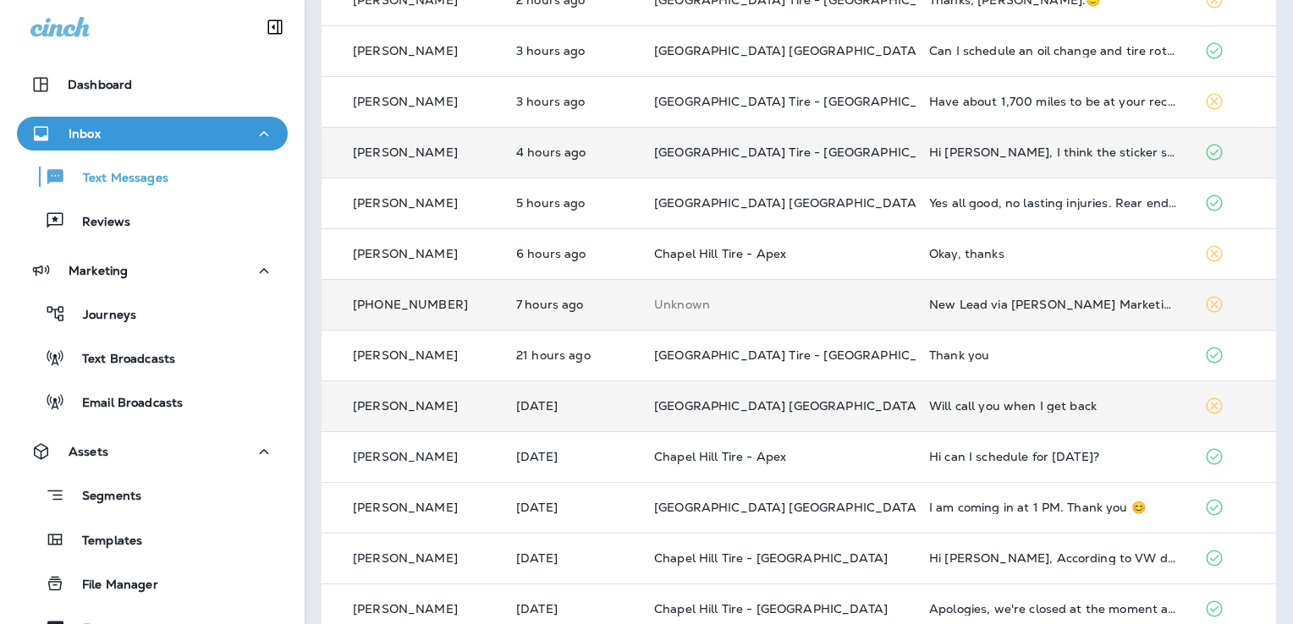
scroll to position [423, 0]
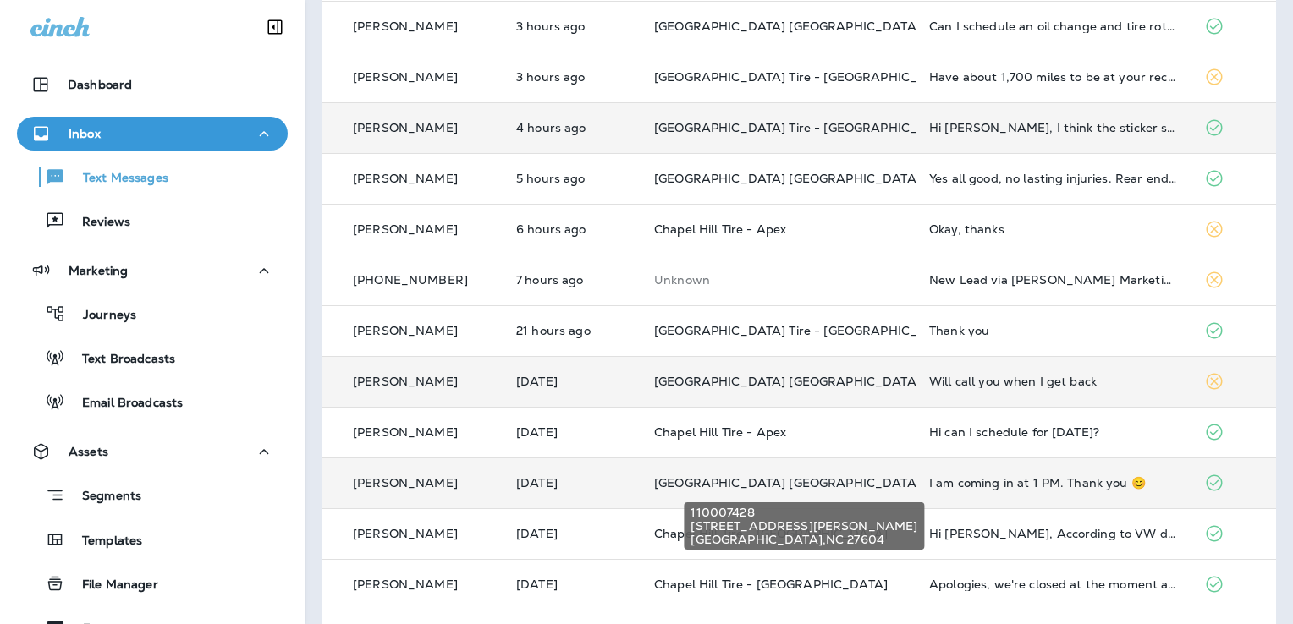
click at [791, 482] on span "[GEOGRAPHIC_DATA] [GEOGRAPHIC_DATA]" at bounding box center [787, 483] width 267 height 15
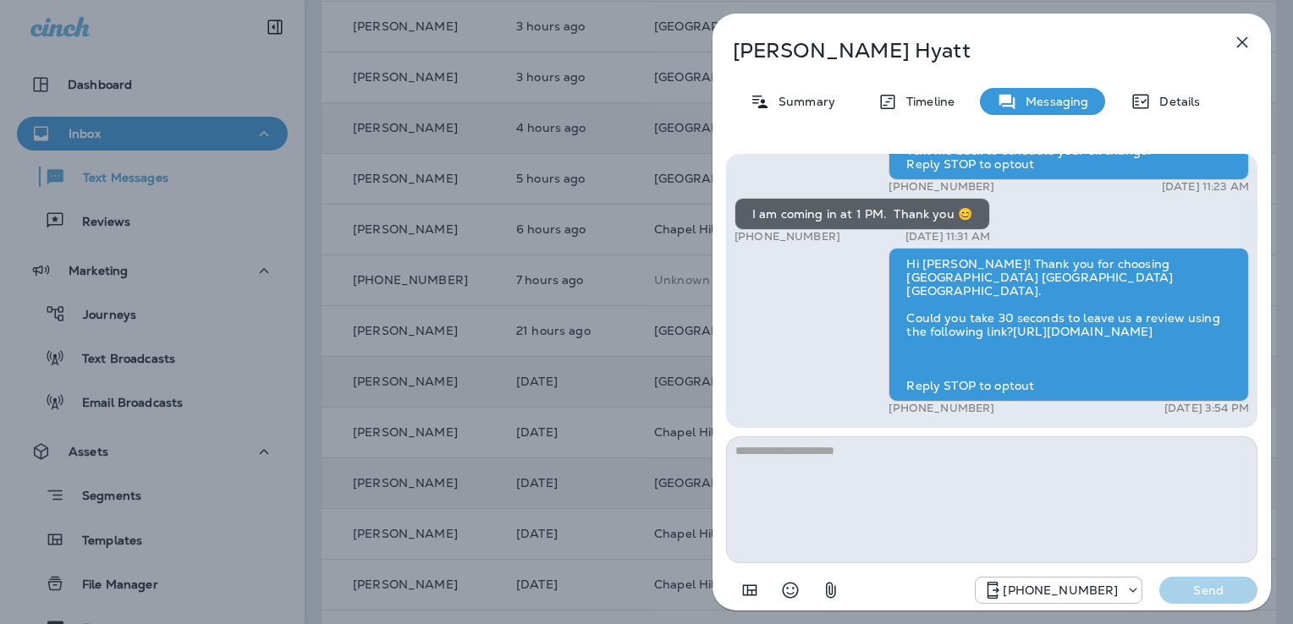
click at [1246, 48] on icon "button" at bounding box center [1242, 42] width 20 height 20
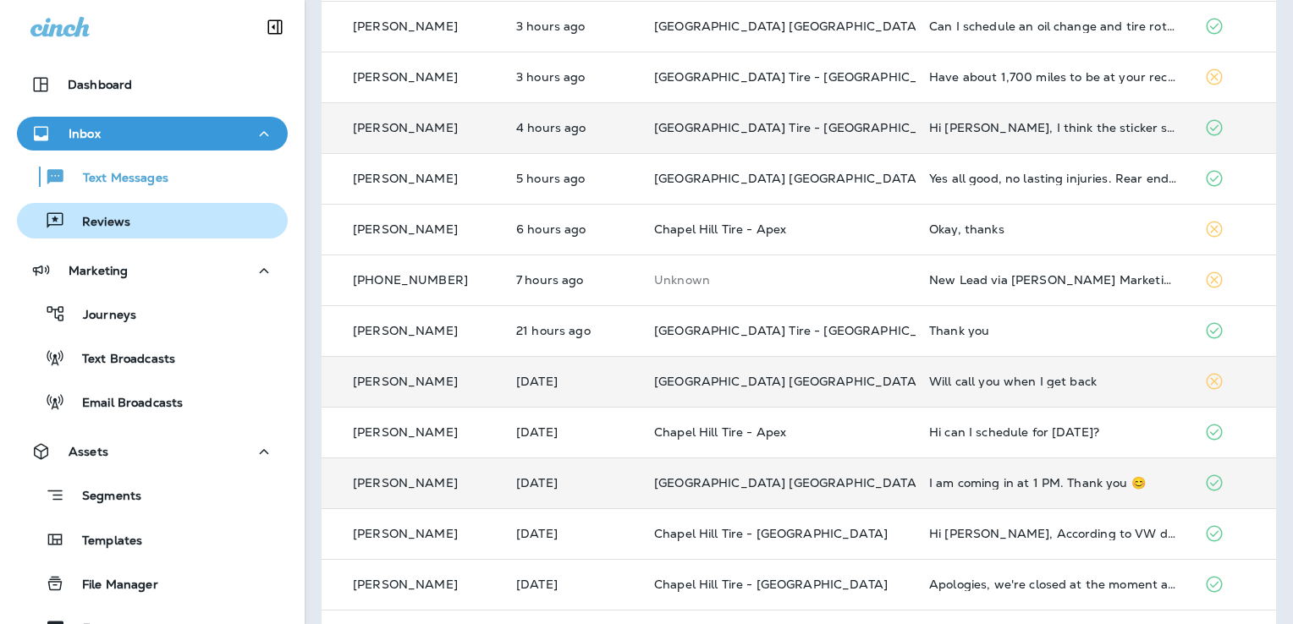
click at [74, 227] on p "Reviews" at bounding box center [97, 223] width 65 height 16
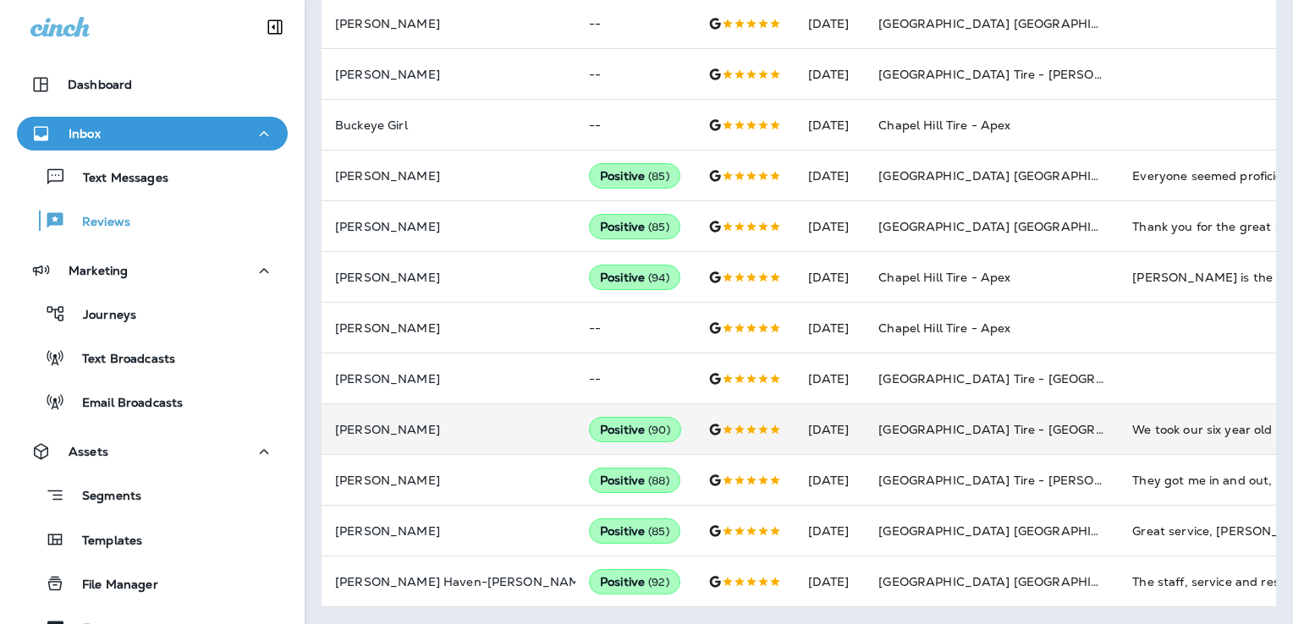
scroll to position [941, 0]
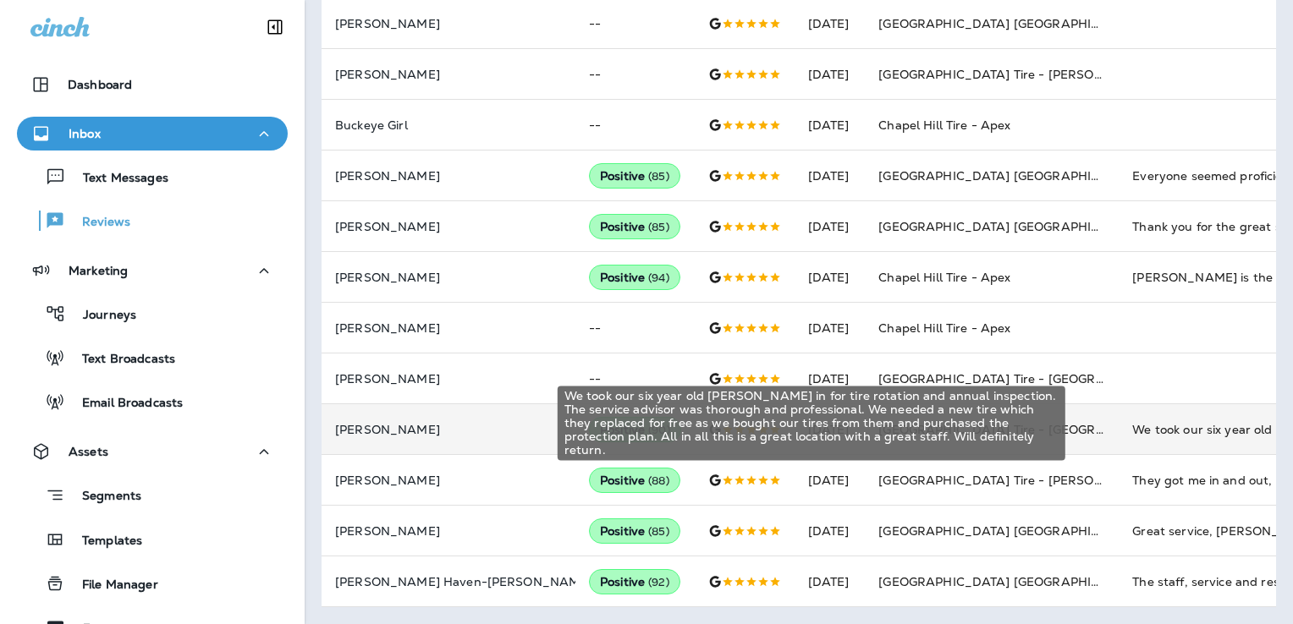
click at [1153, 421] on div "We took our six year old [PERSON_NAME] in for tire rotation and annual inspecti…" at bounding box center [1245, 429] width 227 height 17
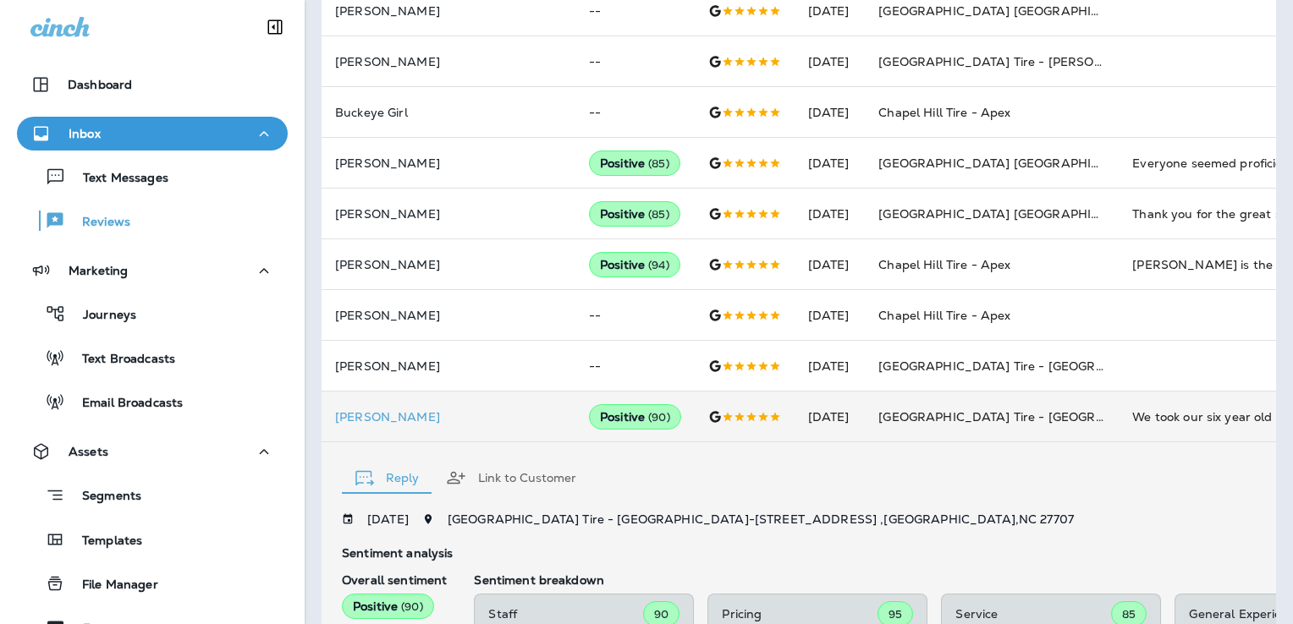
scroll to position [1293, 0]
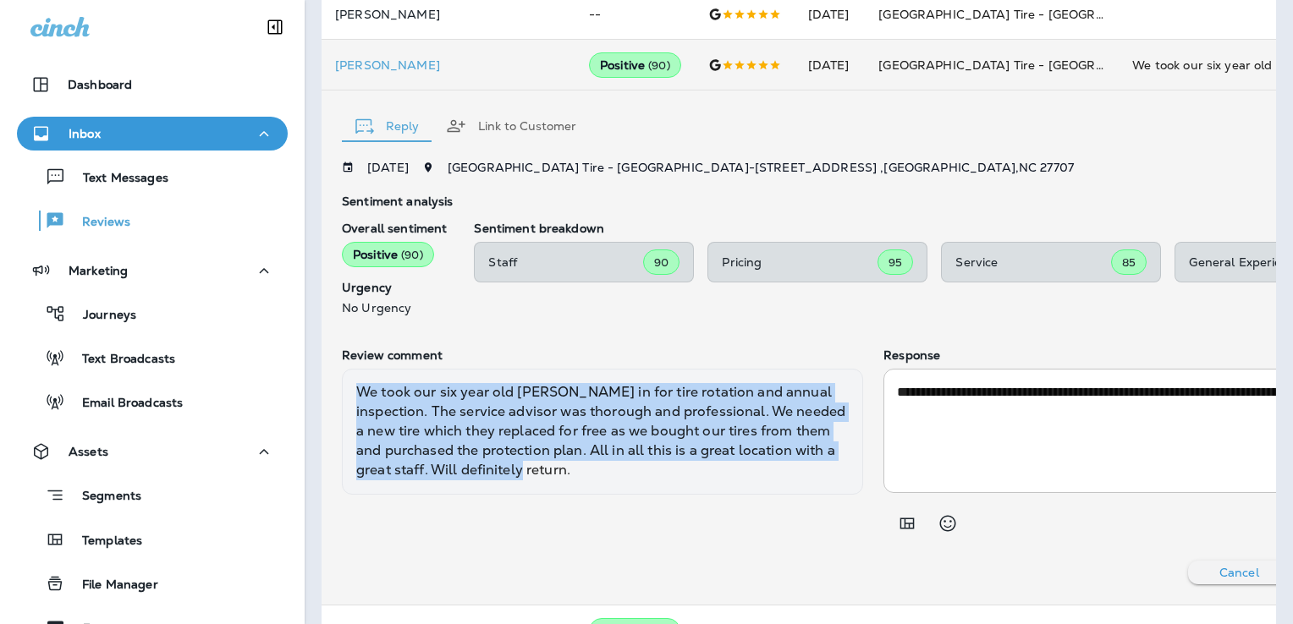
drag, startPoint x: 588, startPoint y: 486, endPoint x: 354, endPoint y: 411, distance: 245.9
click at [354, 411] on div "We took our six year old [PERSON_NAME] in for tire rotation and annual inspecti…" at bounding box center [602, 431] width 521 height 125
copy div "We took our six year old [PERSON_NAME] in for tire rotation and annual inspecti…"
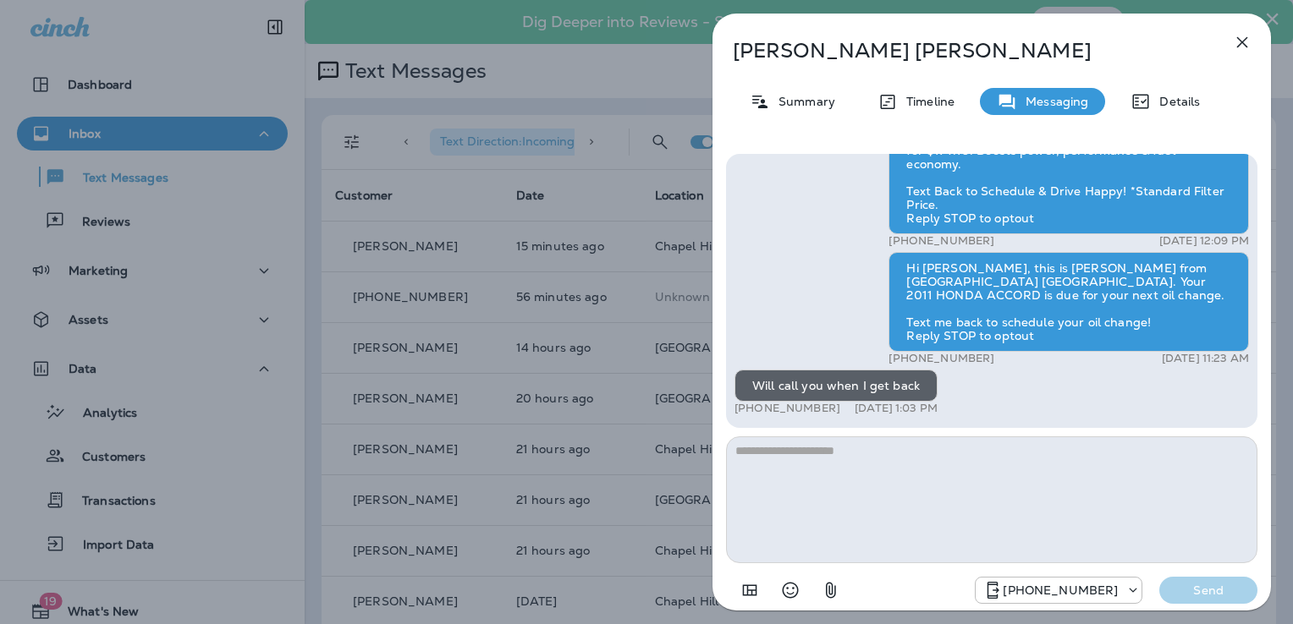
scroll to position [-931, 0]
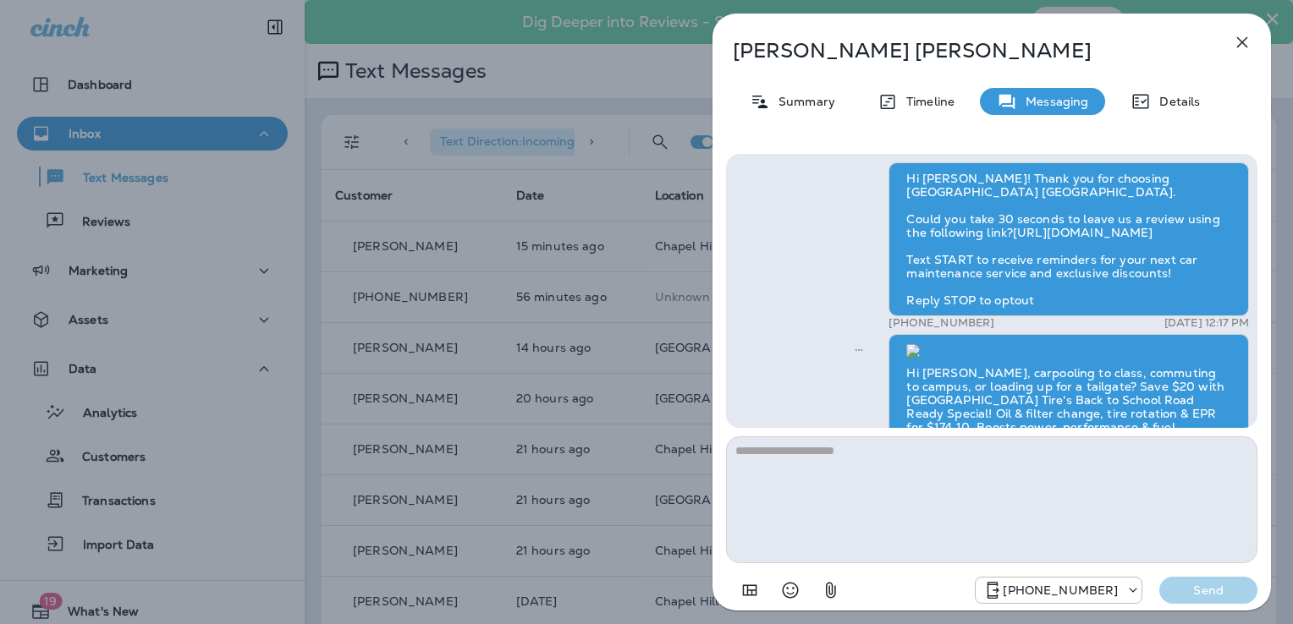
click at [1237, 34] on icon "button" at bounding box center [1242, 42] width 20 height 20
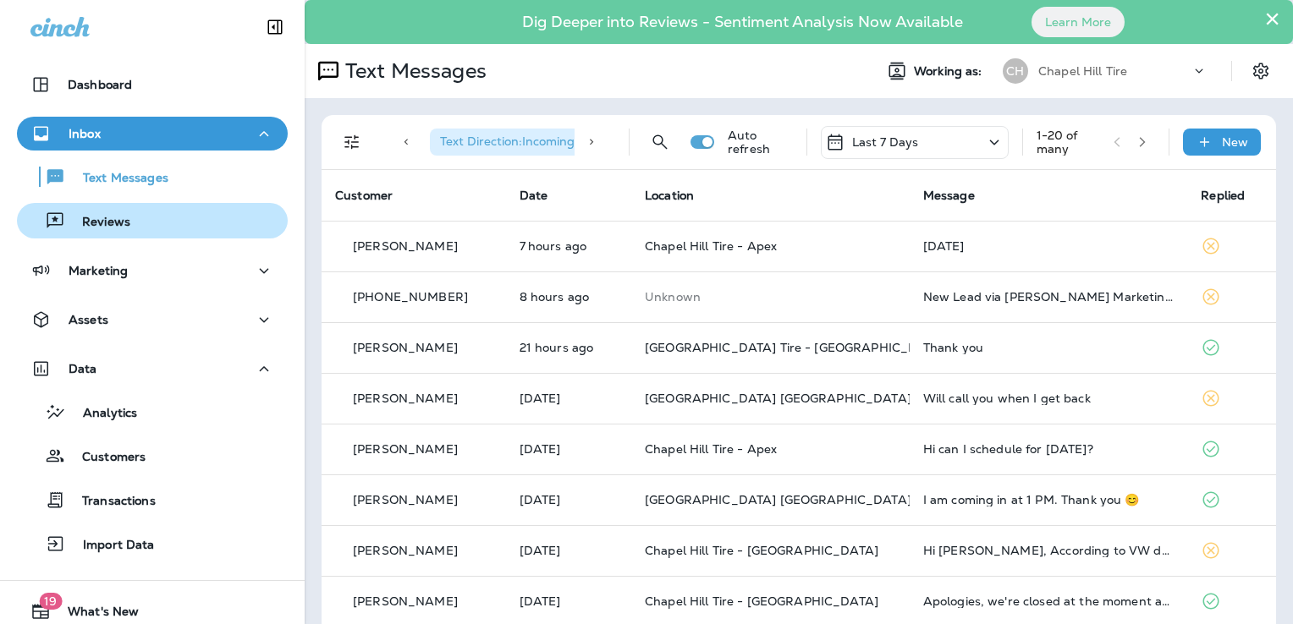
click at [88, 222] on p "Reviews" at bounding box center [97, 223] width 65 height 16
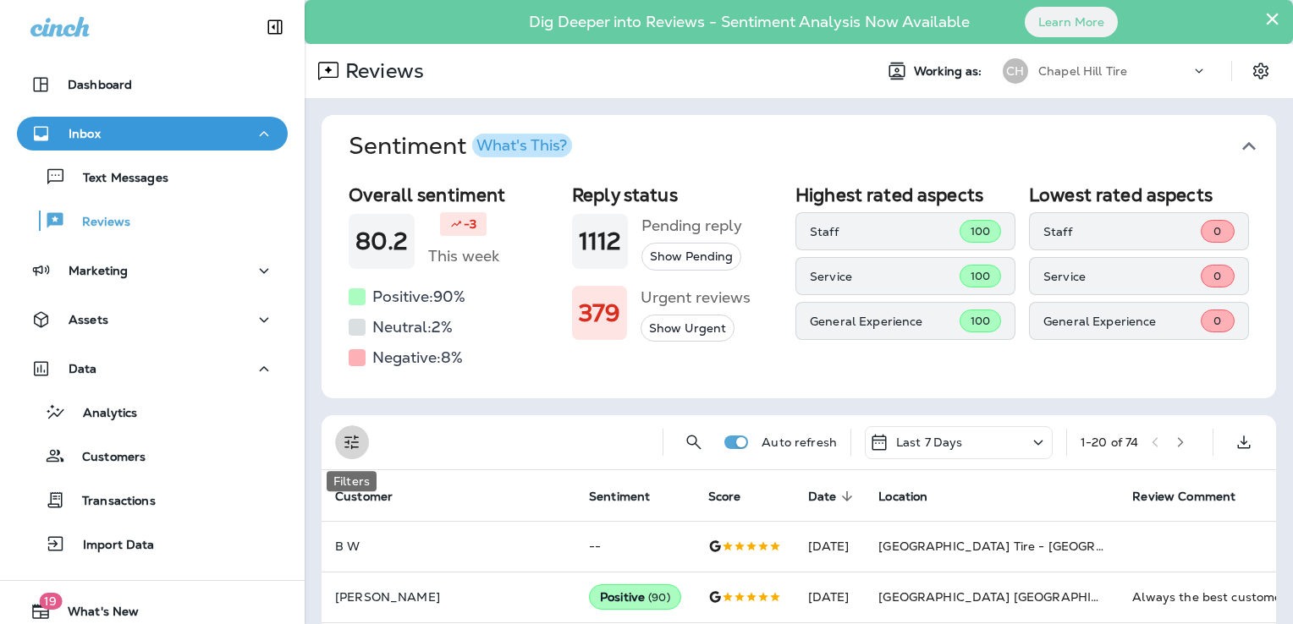
click at [349, 443] on icon "Filters" at bounding box center [352, 442] width 20 height 20
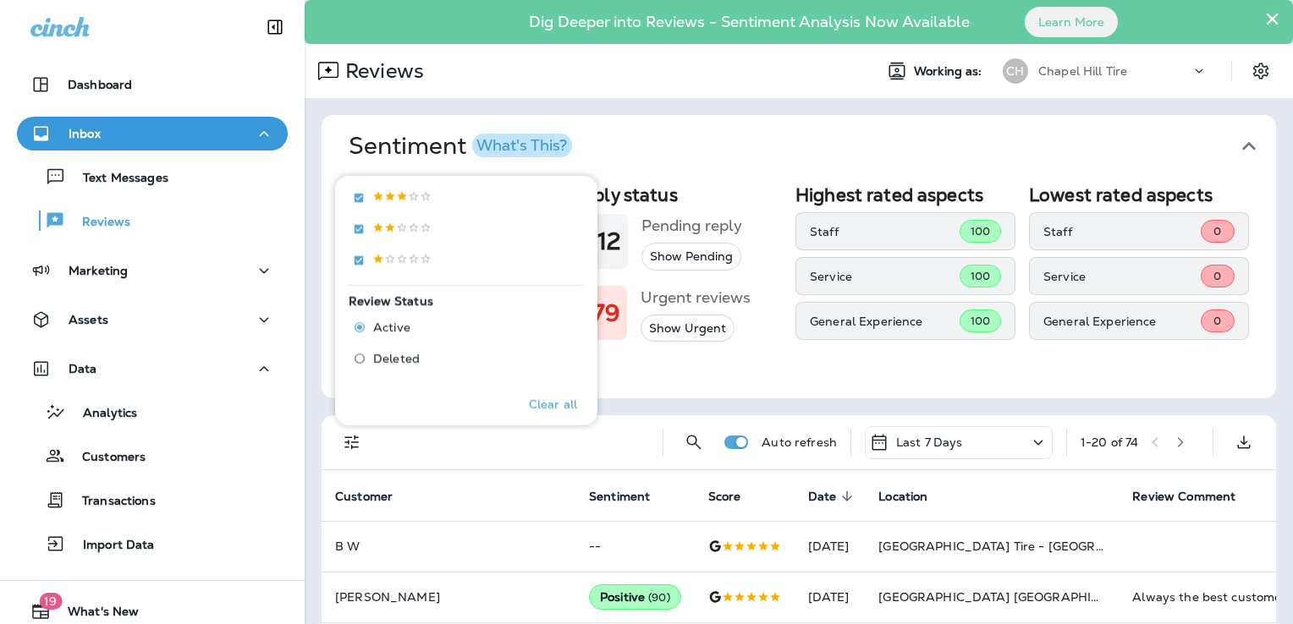
scroll to position [423, 0]
click at [547, 222] on button "Only" at bounding box center [550, 230] width 68 height 27
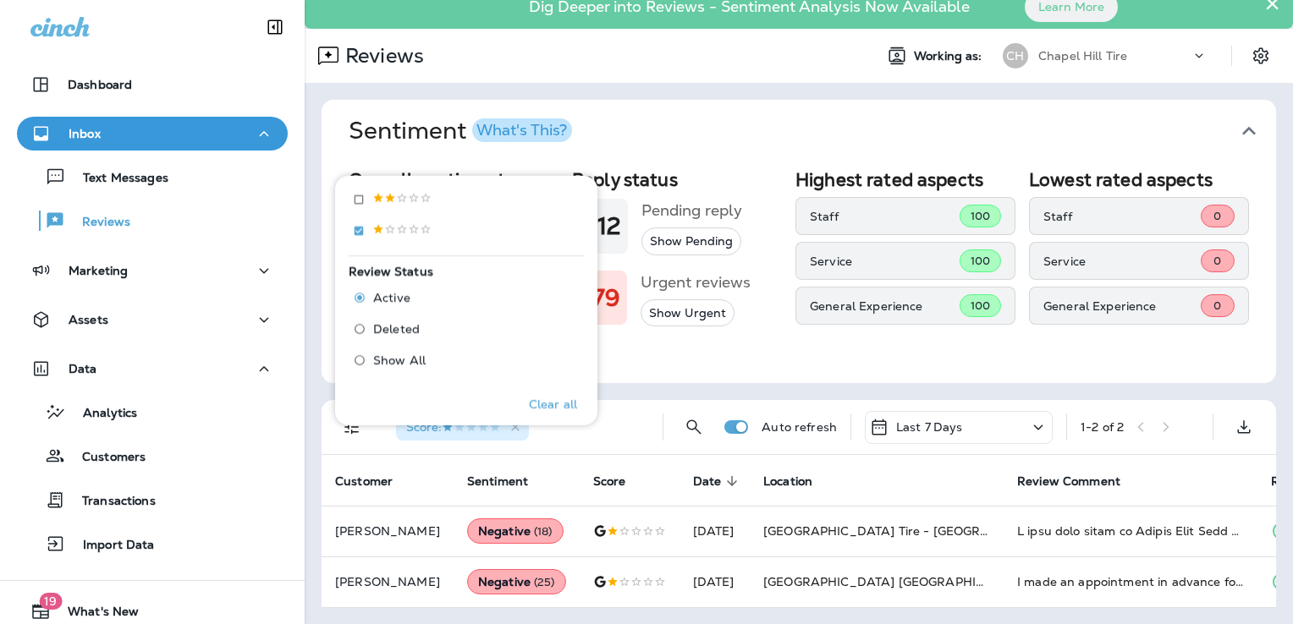
scroll to position [27, 0]
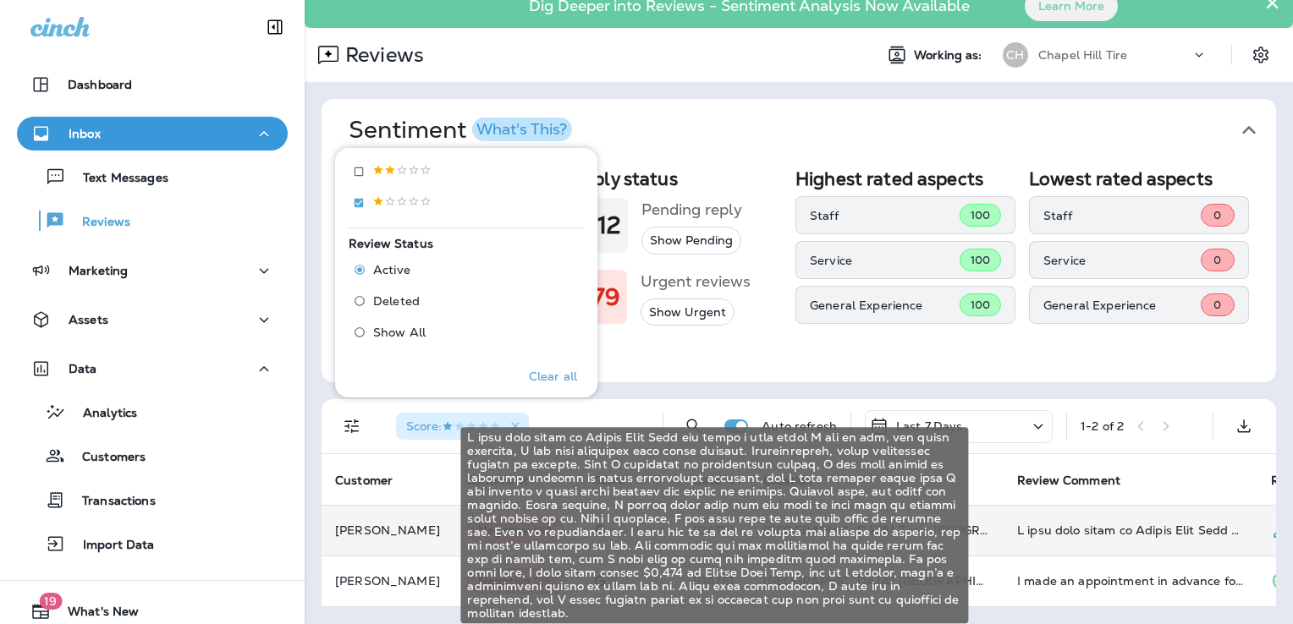
click at [1046, 525] on div "I have been going to Chapel Hill Tire for about a year since I got my car, and …" at bounding box center [1130, 530] width 227 height 17
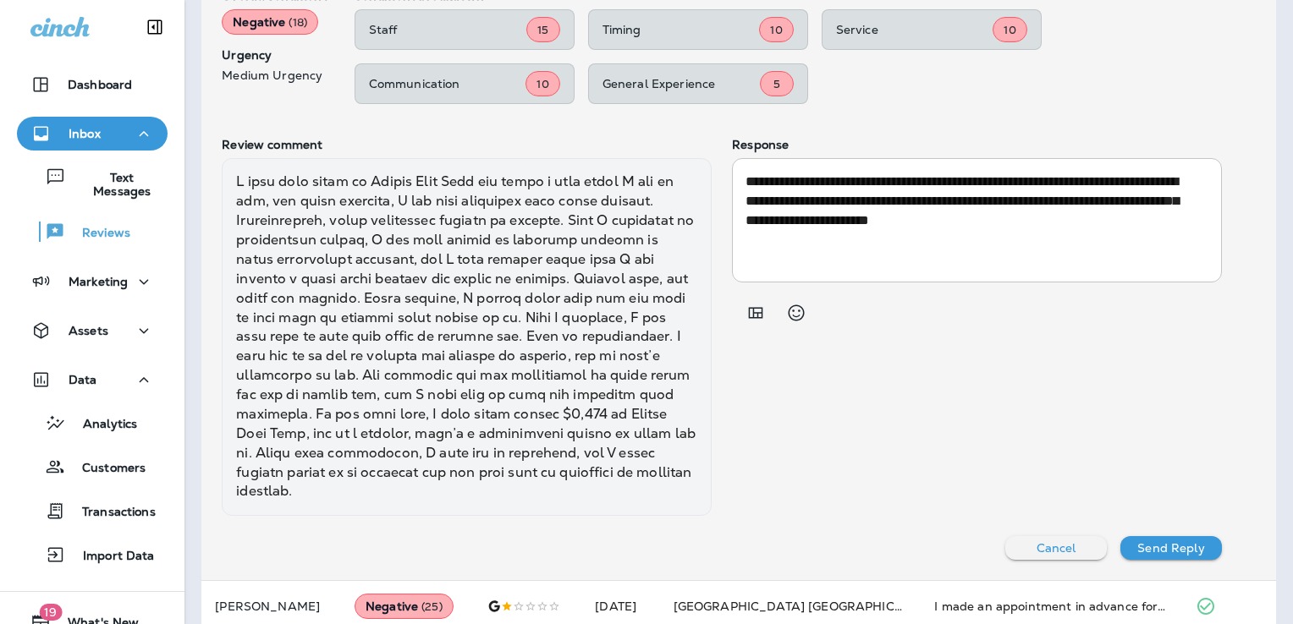
scroll to position [735, 0]
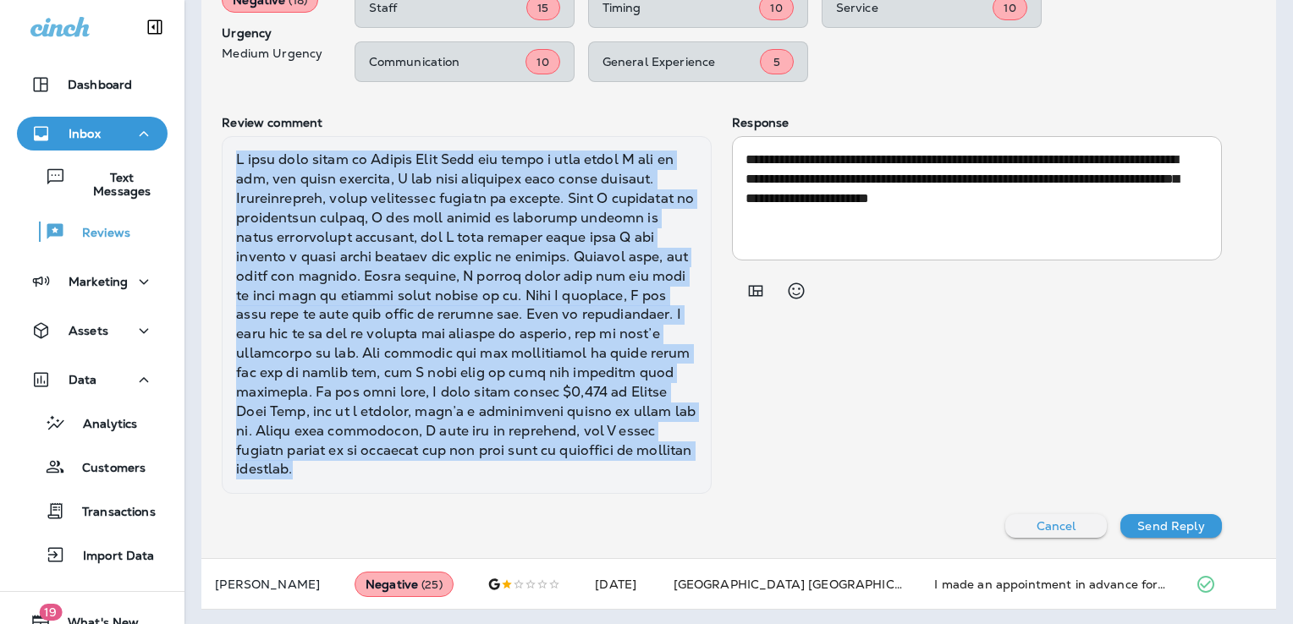
drag, startPoint x: 524, startPoint y: 468, endPoint x: 239, endPoint y: 164, distance: 416.1
click at [239, 164] on div at bounding box center [467, 315] width 490 height 358
copy div "I have been going to Chapel Hill Tire for about a year since I got my car, and …"
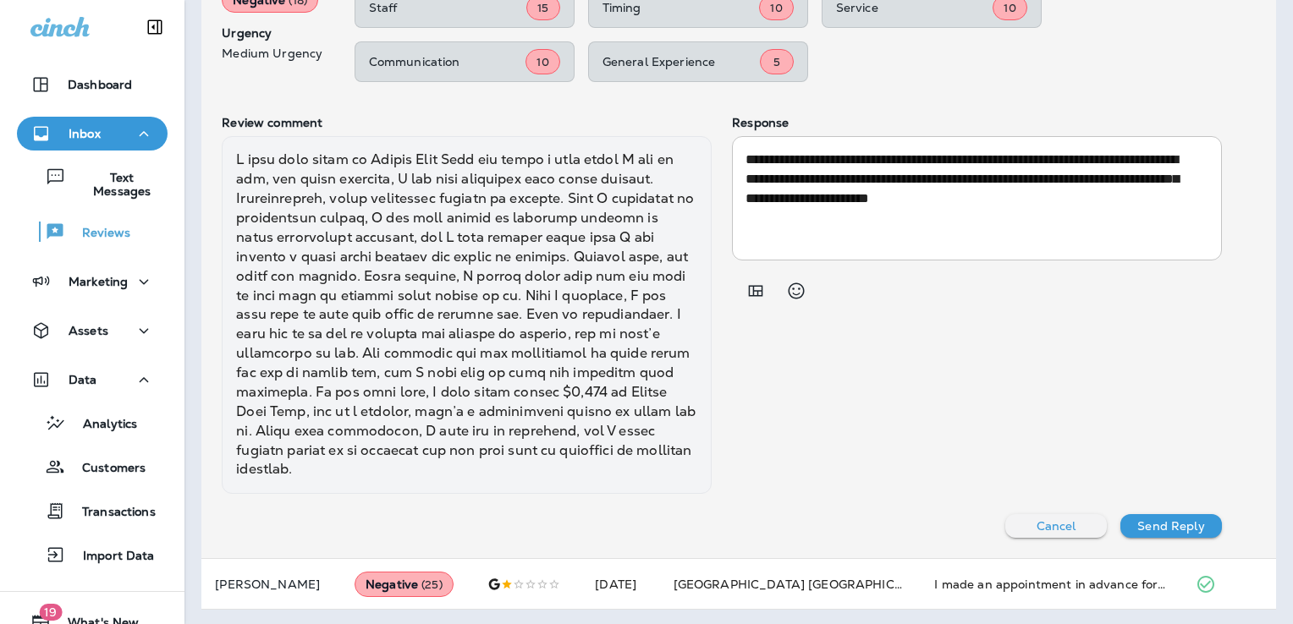
click at [757, 406] on div "**********" at bounding box center [977, 305] width 490 height 378
click at [1037, 520] on p "Cancel" at bounding box center [1057, 527] width 40 height 14
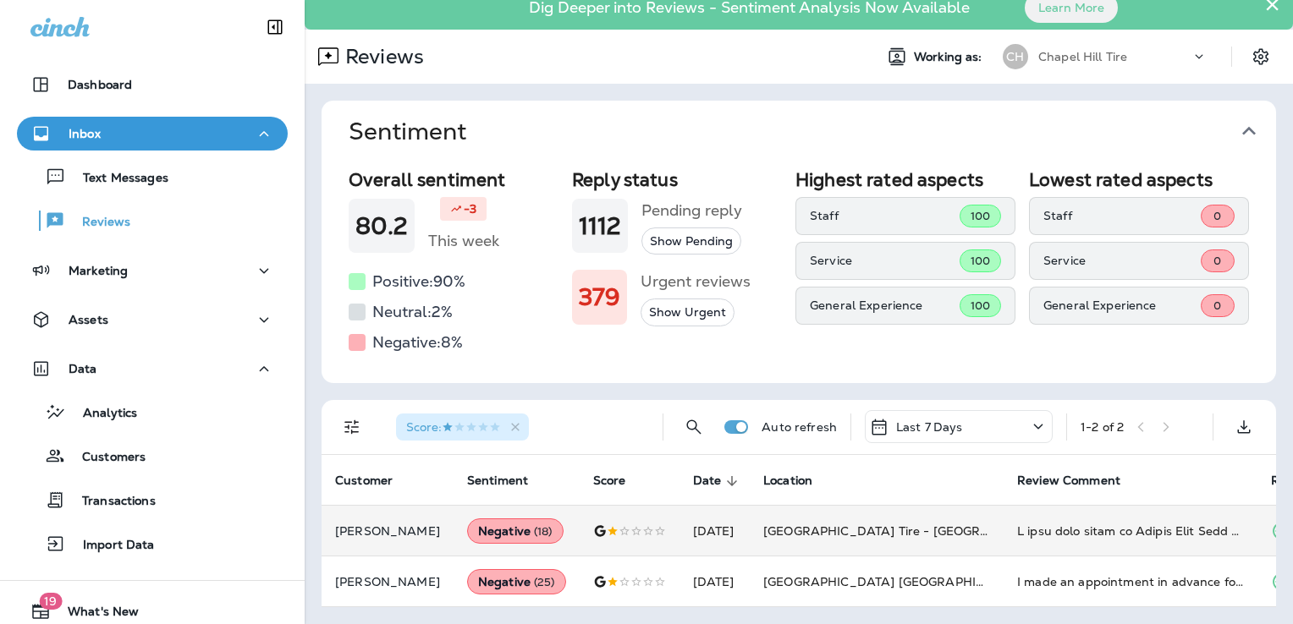
scroll to position [27, 0]
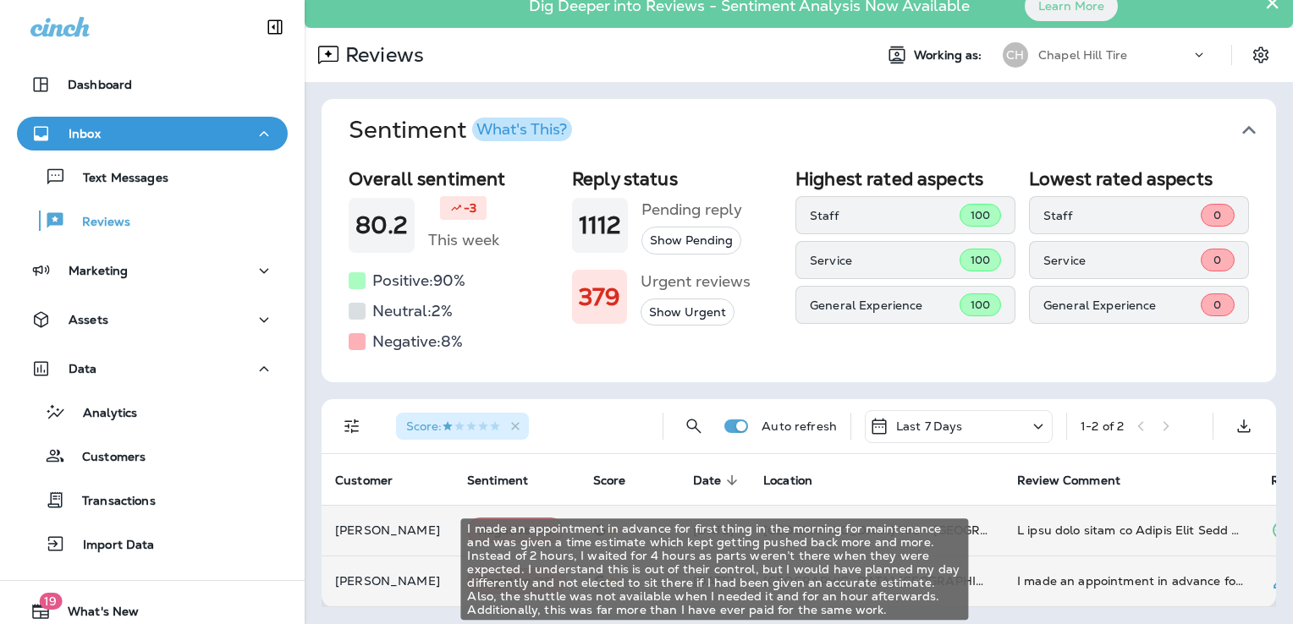
click at [1070, 573] on div "I made an appointment in advance for first thing in the morning for maintenance…" at bounding box center [1130, 581] width 227 height 17
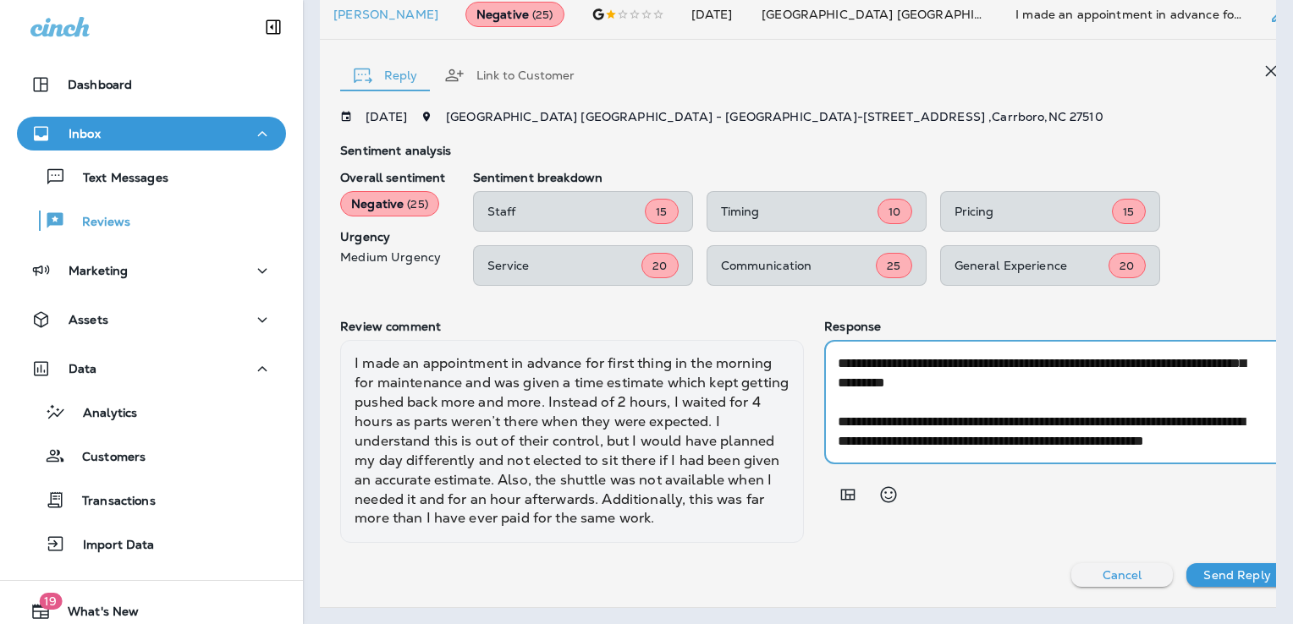
scroll to position [613, 0]
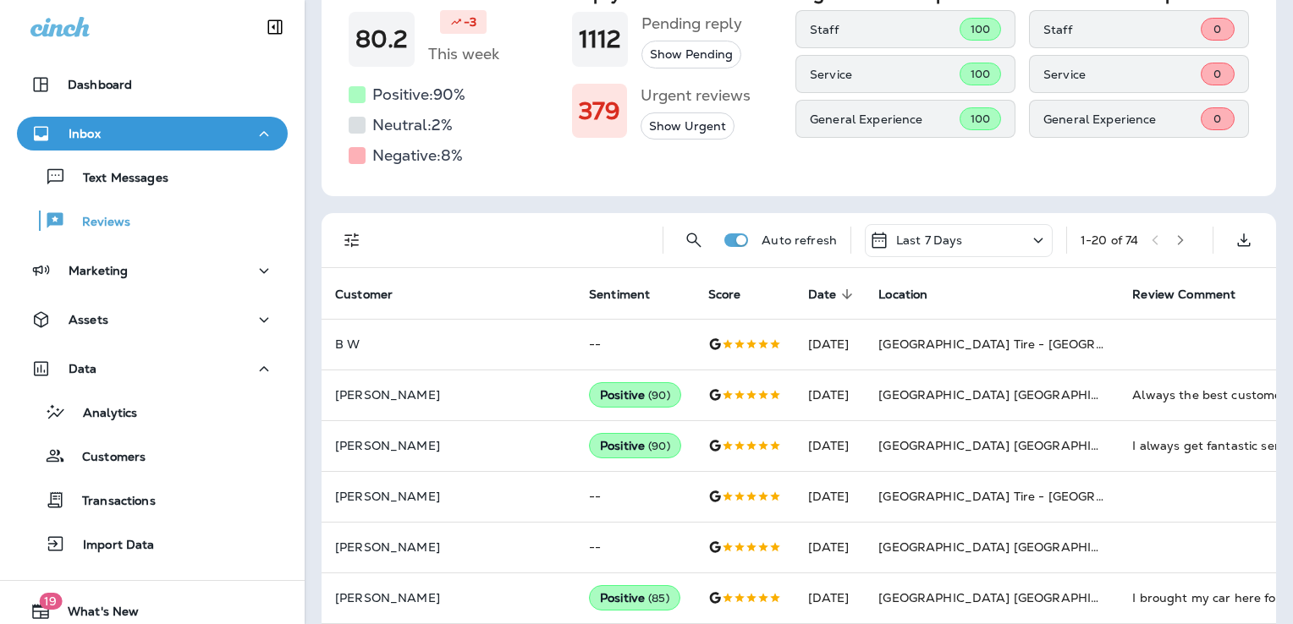
scroll to position [254, 0]
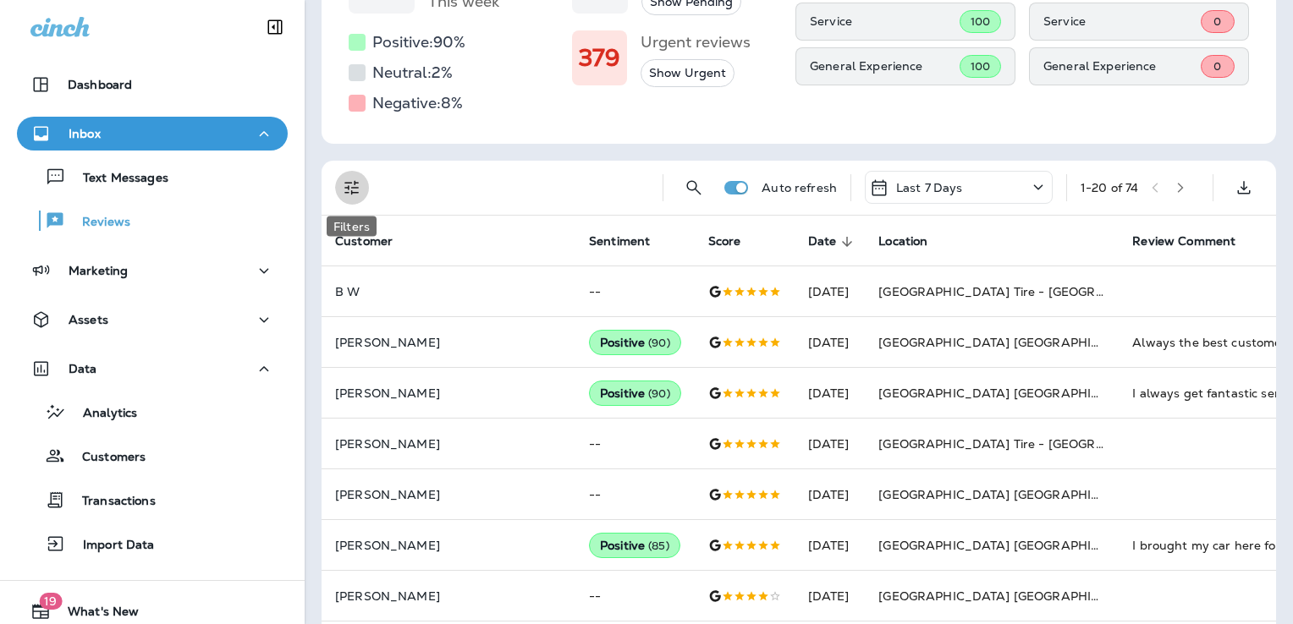
click at [344, 190] on icon "Filters" at bounding box center [352, 188] width 20 height 20
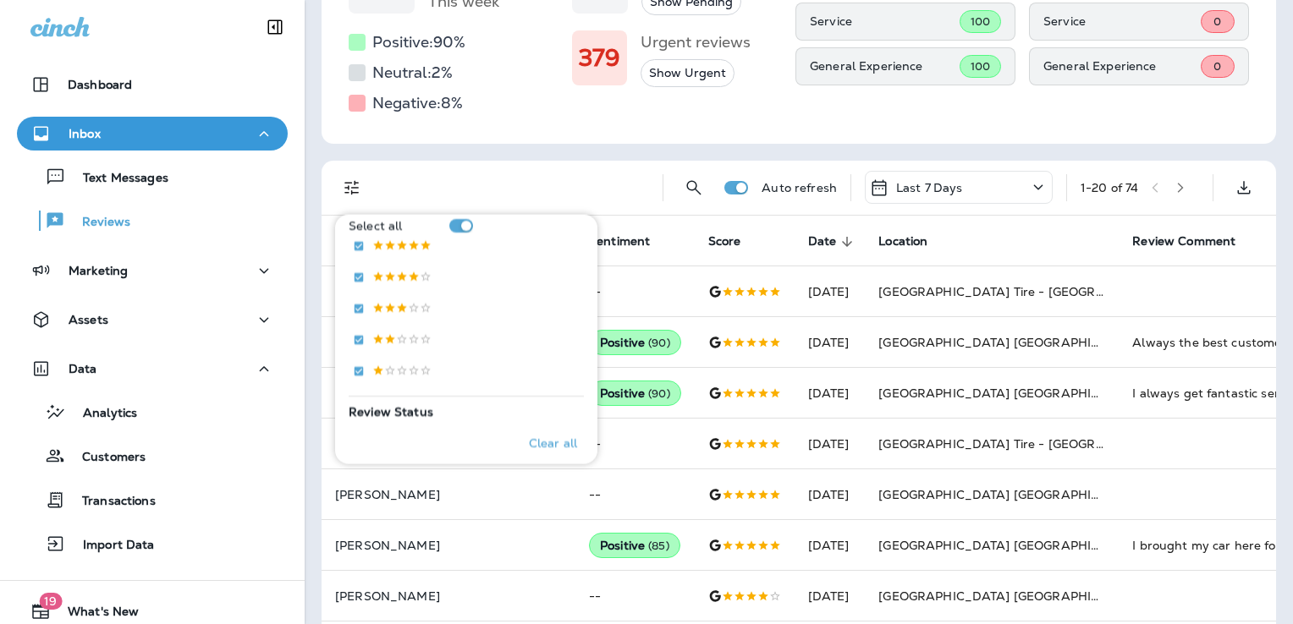
scroll to position [423, 0]
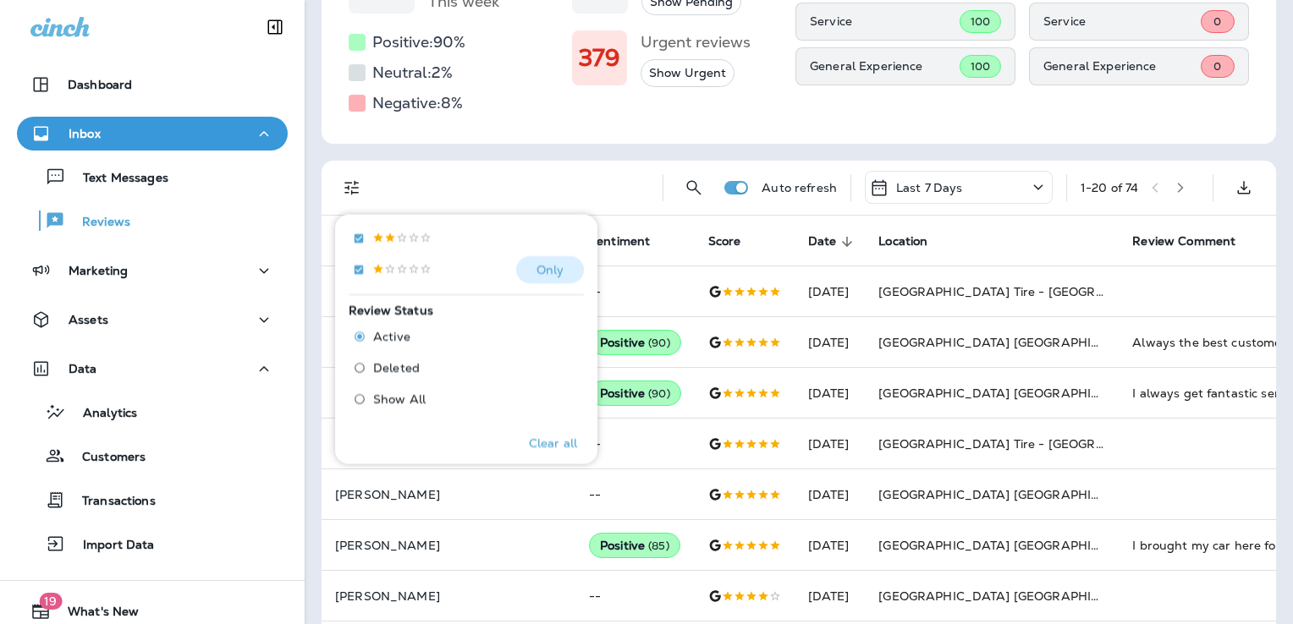
click at [536, 269] on p "Only" at bounding box center [550, 270] width 28 height 14
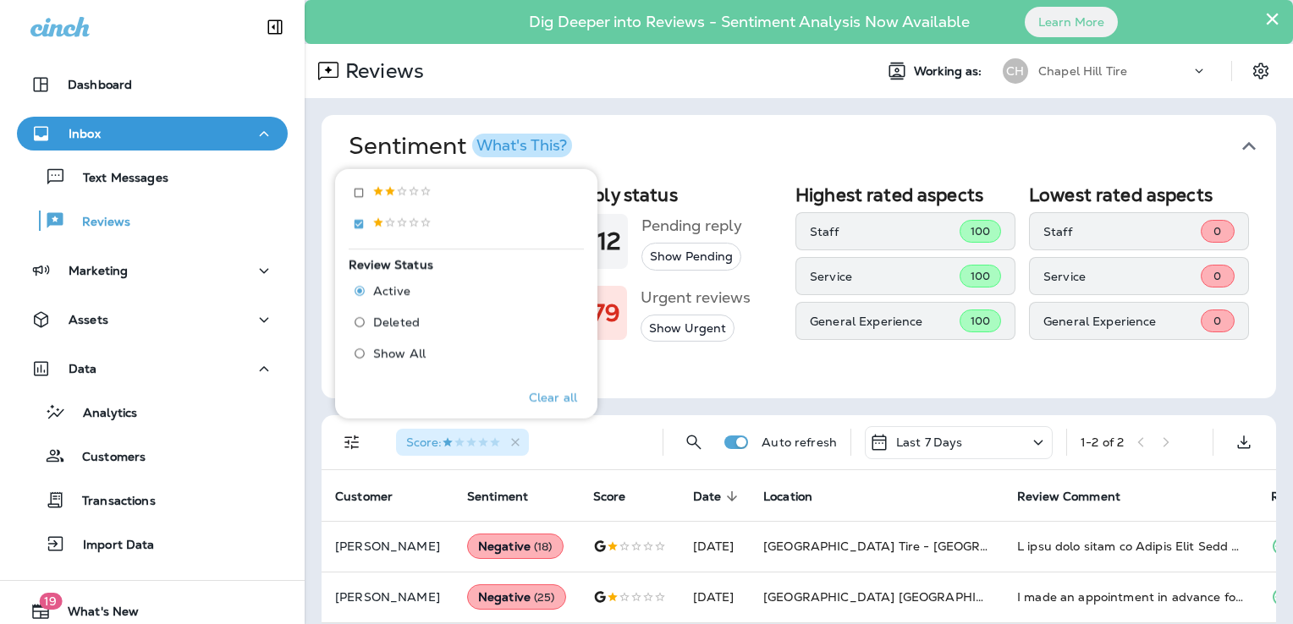
scroll to position [27, 0]
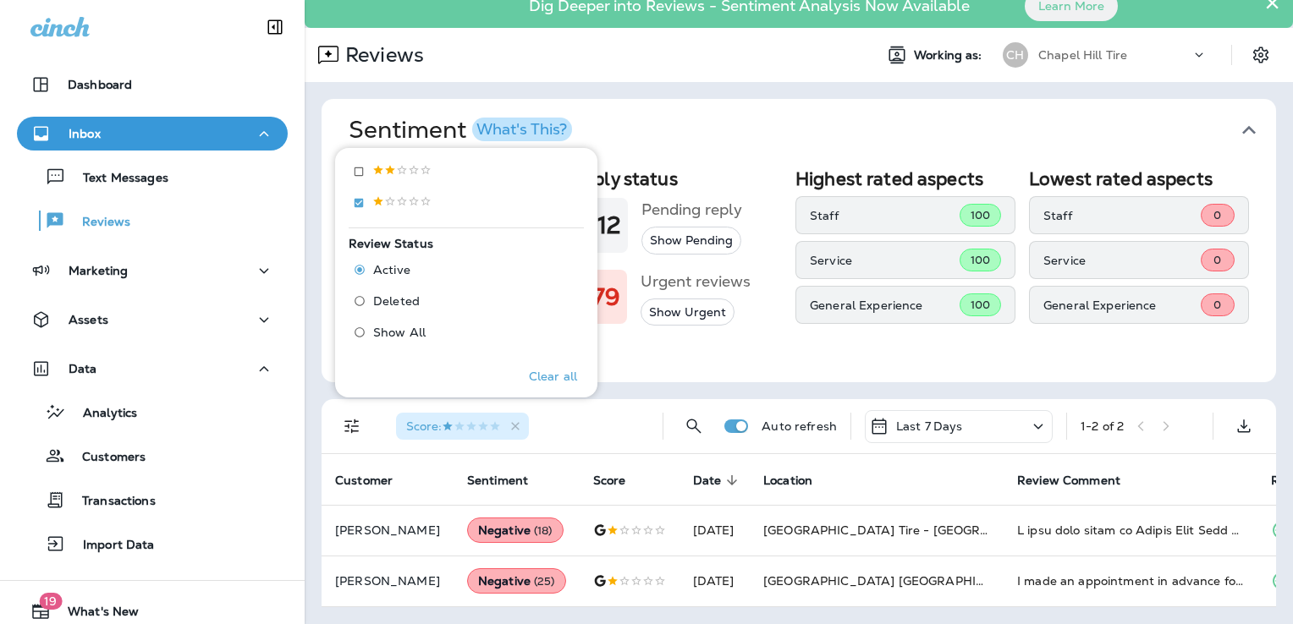
click at [1028, 416] on icon at bounding box center [1038, 426] width 20 height 21
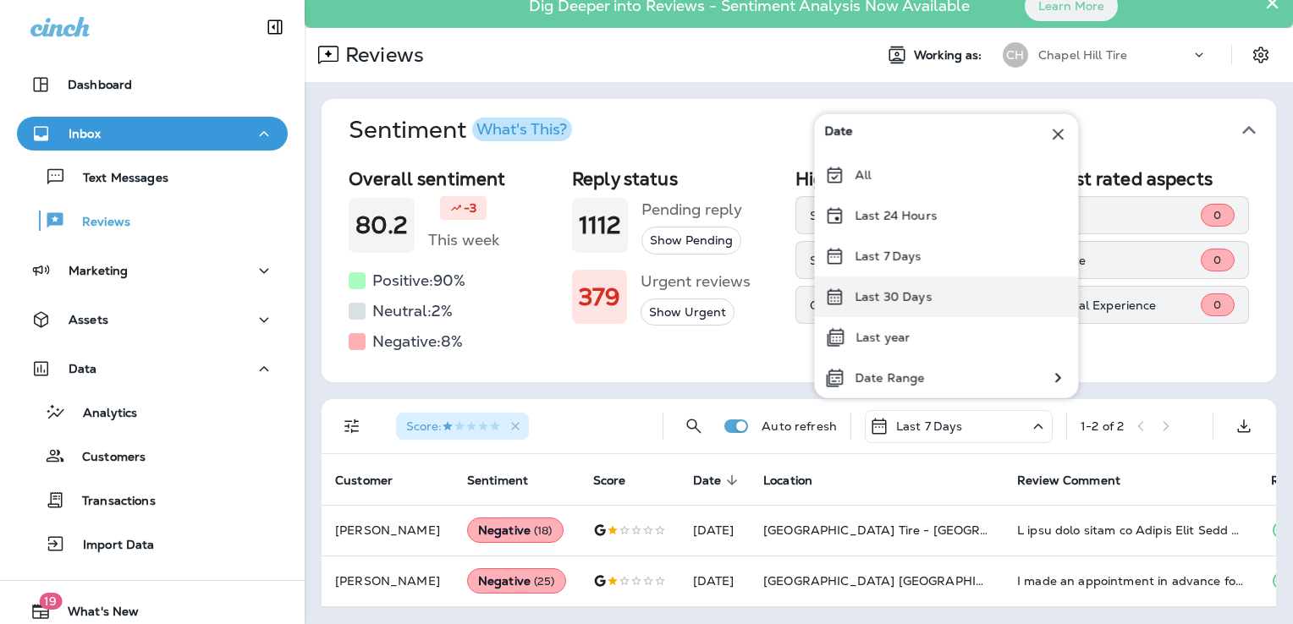
click at [914, 303] on p "Last 30 Days" at bounding box center [893, 297] width 77 height 14
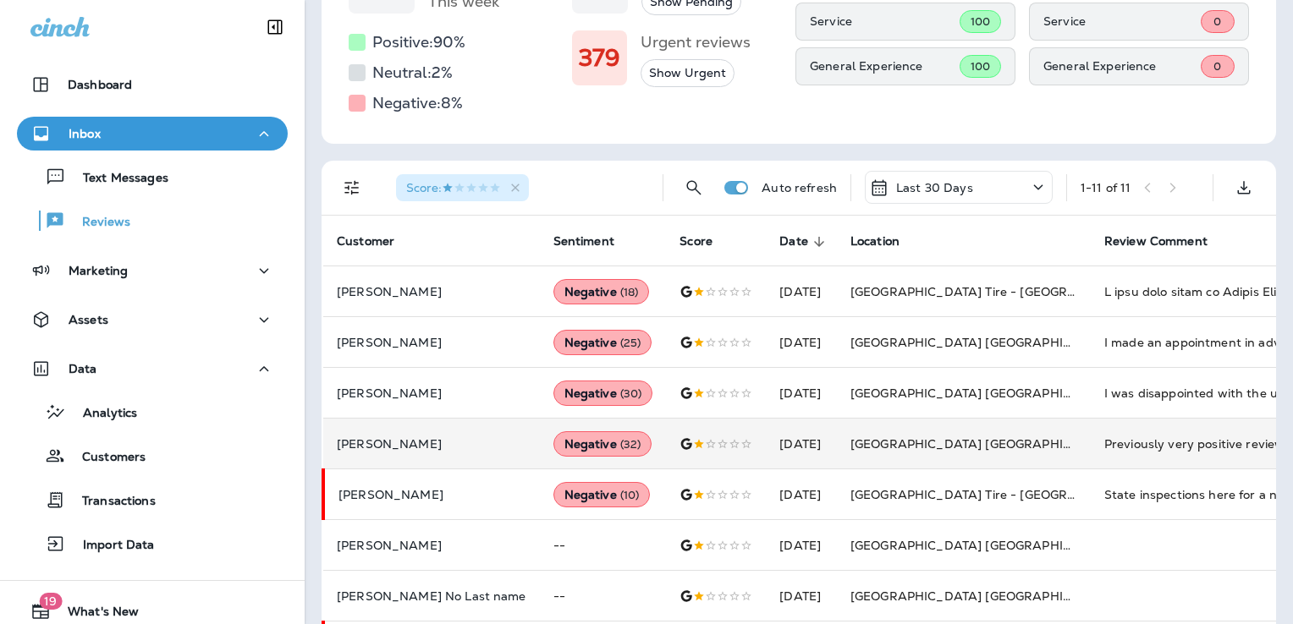
scroll to position [338, 0]
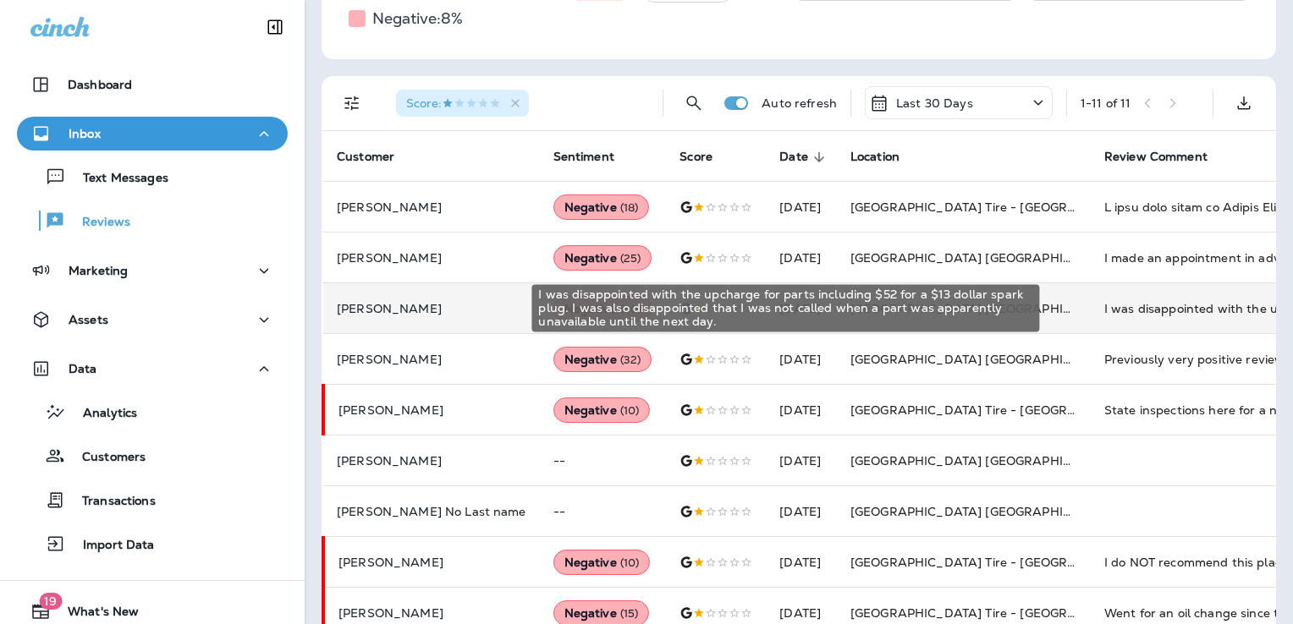
click at [1104, 311] on div "I was disappointed with the upcharge for parts including $52 for a $13 dollar s…" at bounding box center [1217, 308] width 227 height 17
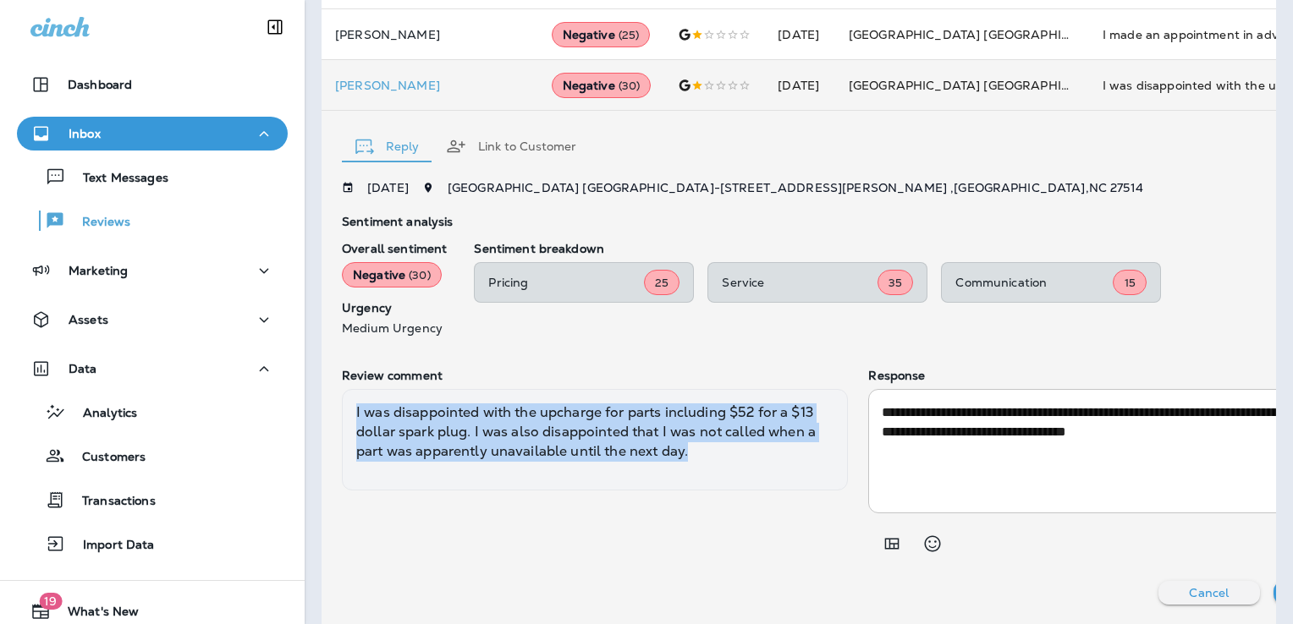
drag, startPoint x: 748, startPoint y: 452, endPoint x: 351, endPoint y: 408, distance: 399.3
click at [351, 408] on div "I was disappointed with the upcharge for parts including $52 for a $13 dollar s…" at bounding box center [595, 440] width 506 height 102
copy div "I was disappointed with the upcharge for parts including $52 for a $13 dollar s…"
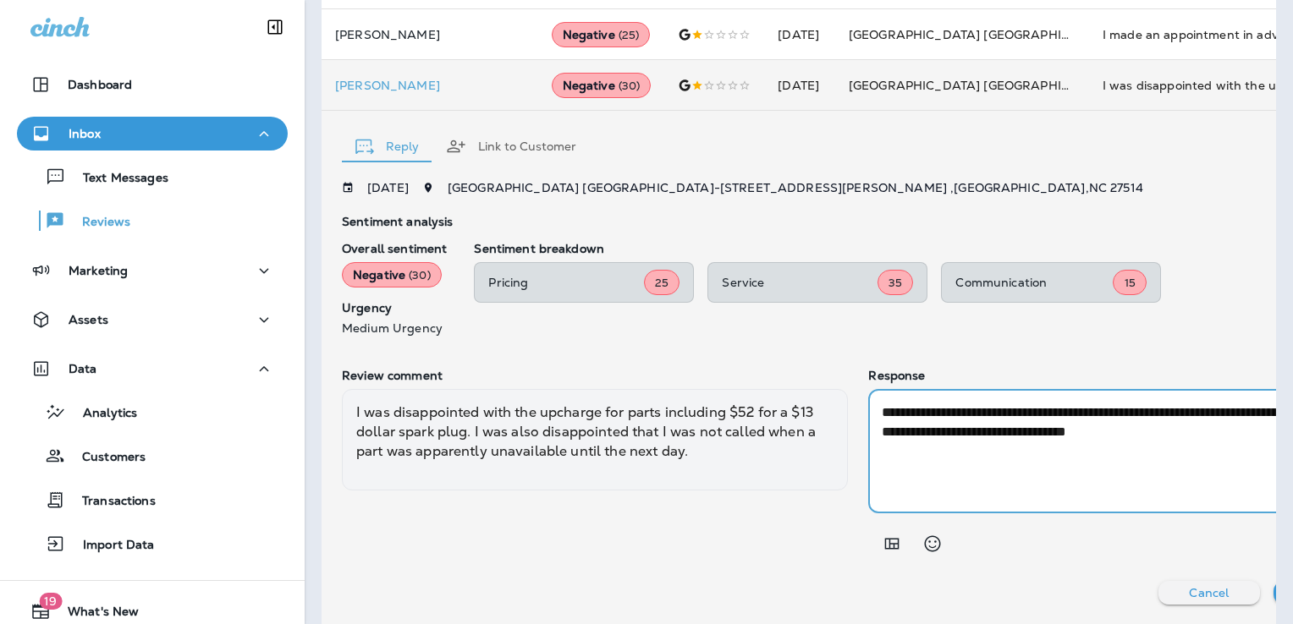
drag, startPoint x: 1220, startPoint y: 432, endPoint x: 809, endPoint y: 404, distance: 412.2
click at [809, 404] on div "**********" at bounding box center [858, 465] width 1033 height 192
paste textarea "**********"
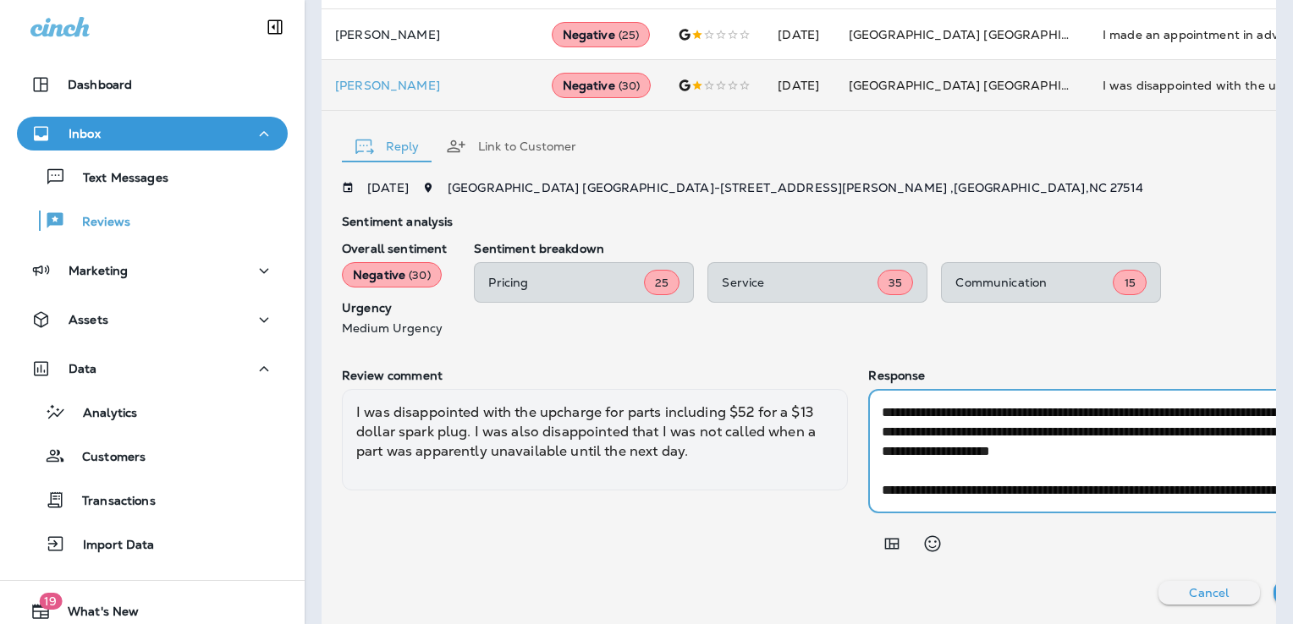
scroll to position [135, 0]
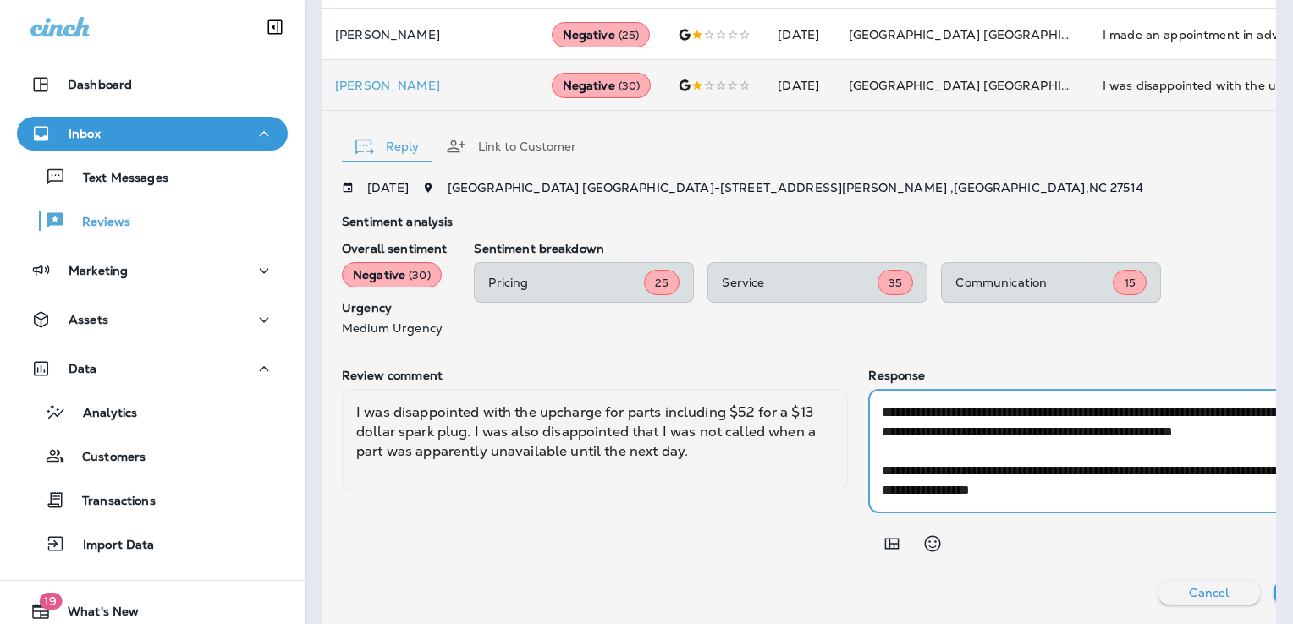
type textarea "**********"
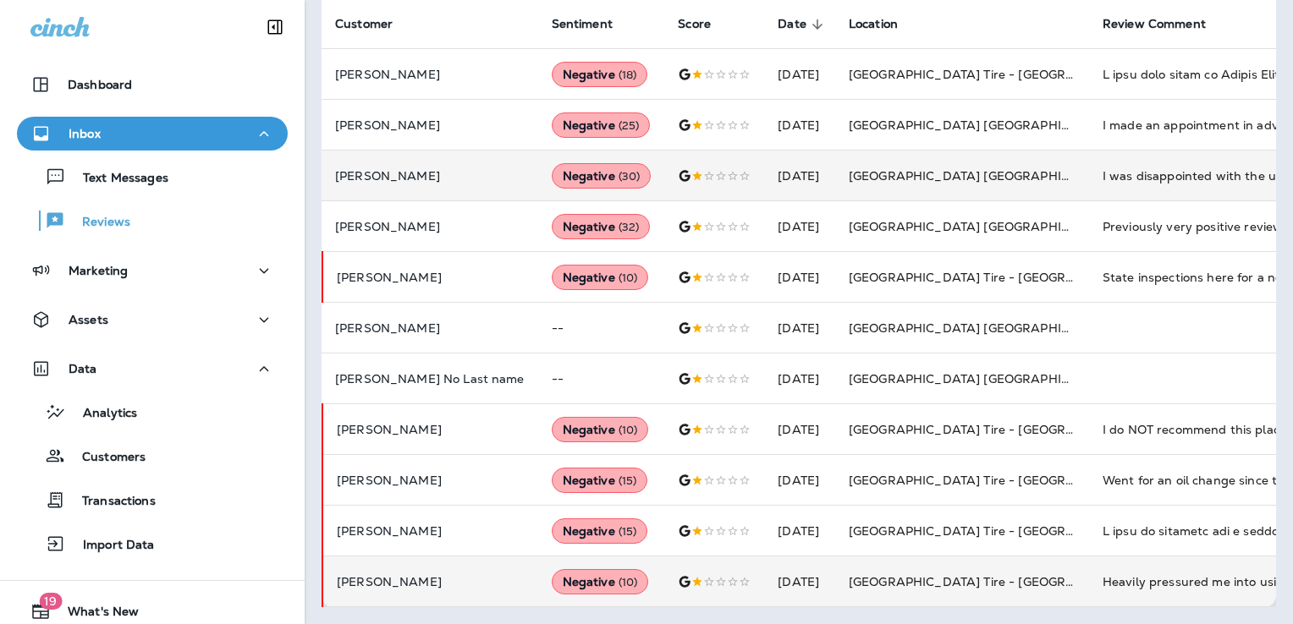
scroll to position [484, 0]
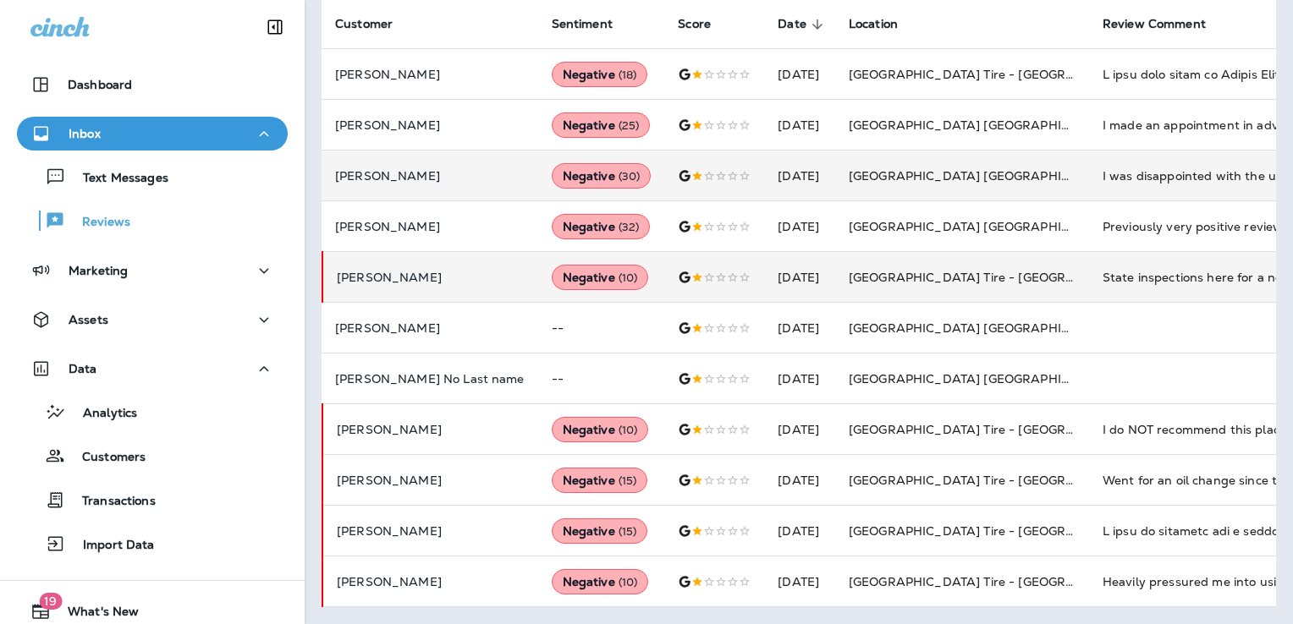
click at [1103, 272] on div "State inspections here for a new car costed me $750 last year and $740 this yea…" at bounding box center [1216, 277] width 227 height 17
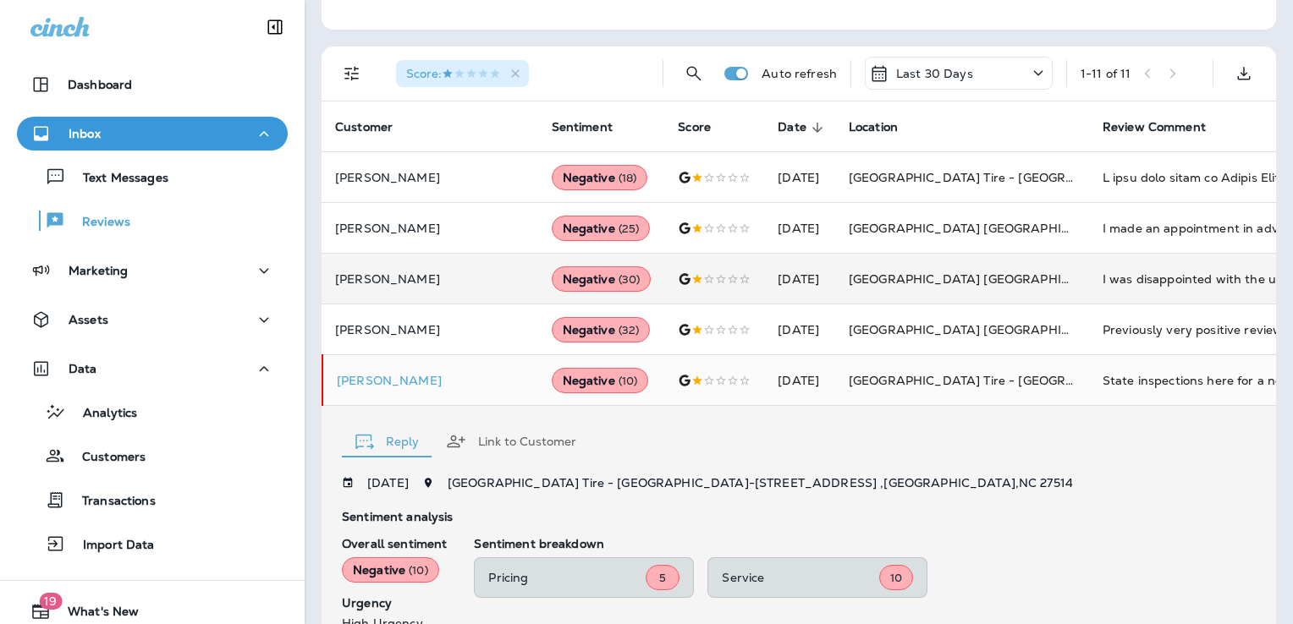
scroll to position [410, 0]
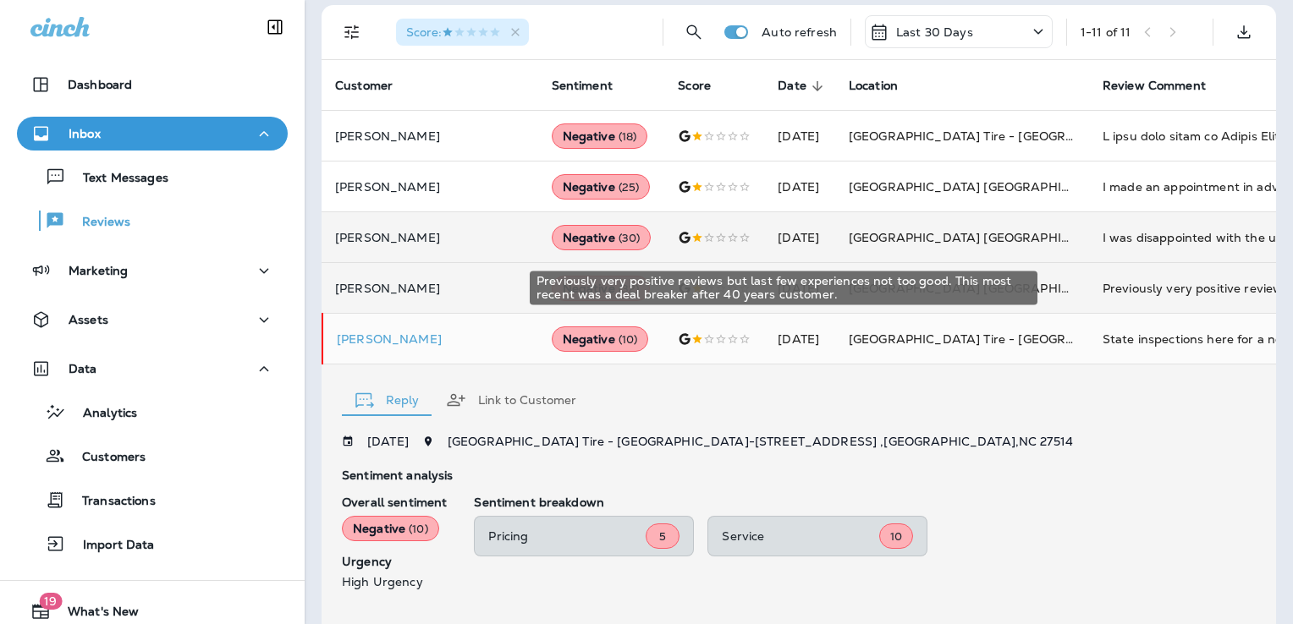
click at [1157, 283] on div "Previously very positive reviews but last few experiences not too good. This mo…" at bounding box center [1216, 288] width 227 height 17
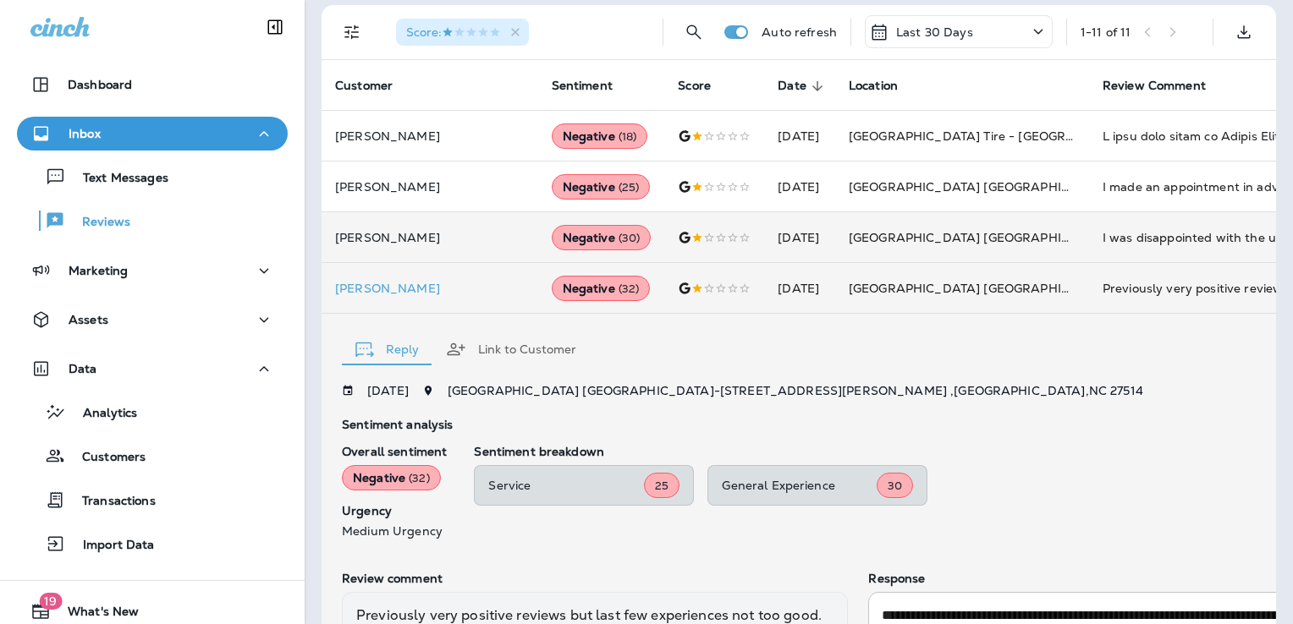
scroll to position [613, 0]
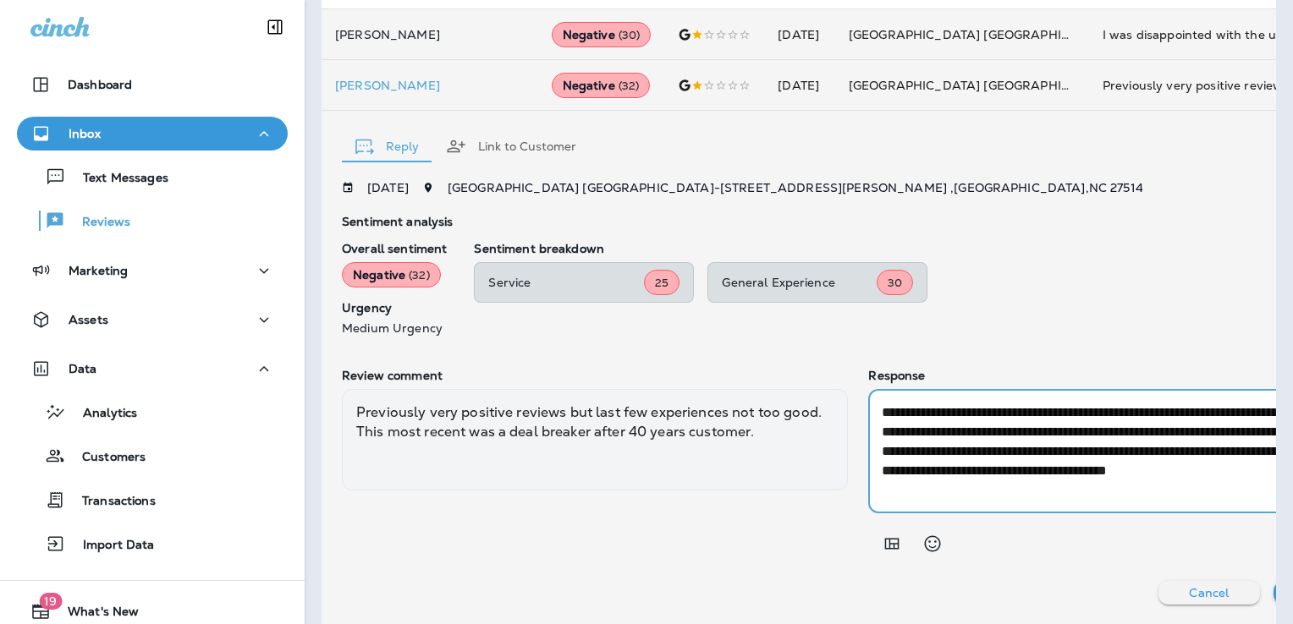
drag, startPoint x: 1119, startPoint y: 476, endPoint x: 1066, endPoint y: 473, distance: 52.5
click at [1066, 473] on textarea "**********" at bounding box center [1108, 451] width 453 height 97
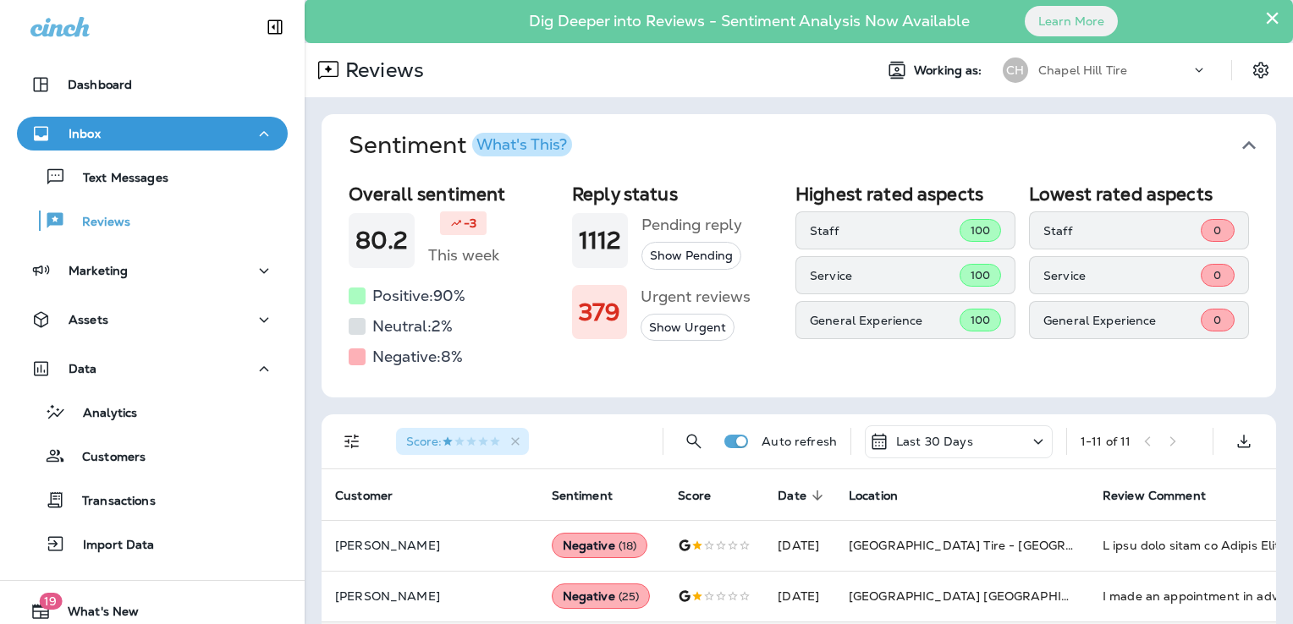
scroll to position [0, 0]
